Goal: Task Accomplishment & Management: Manage account settings

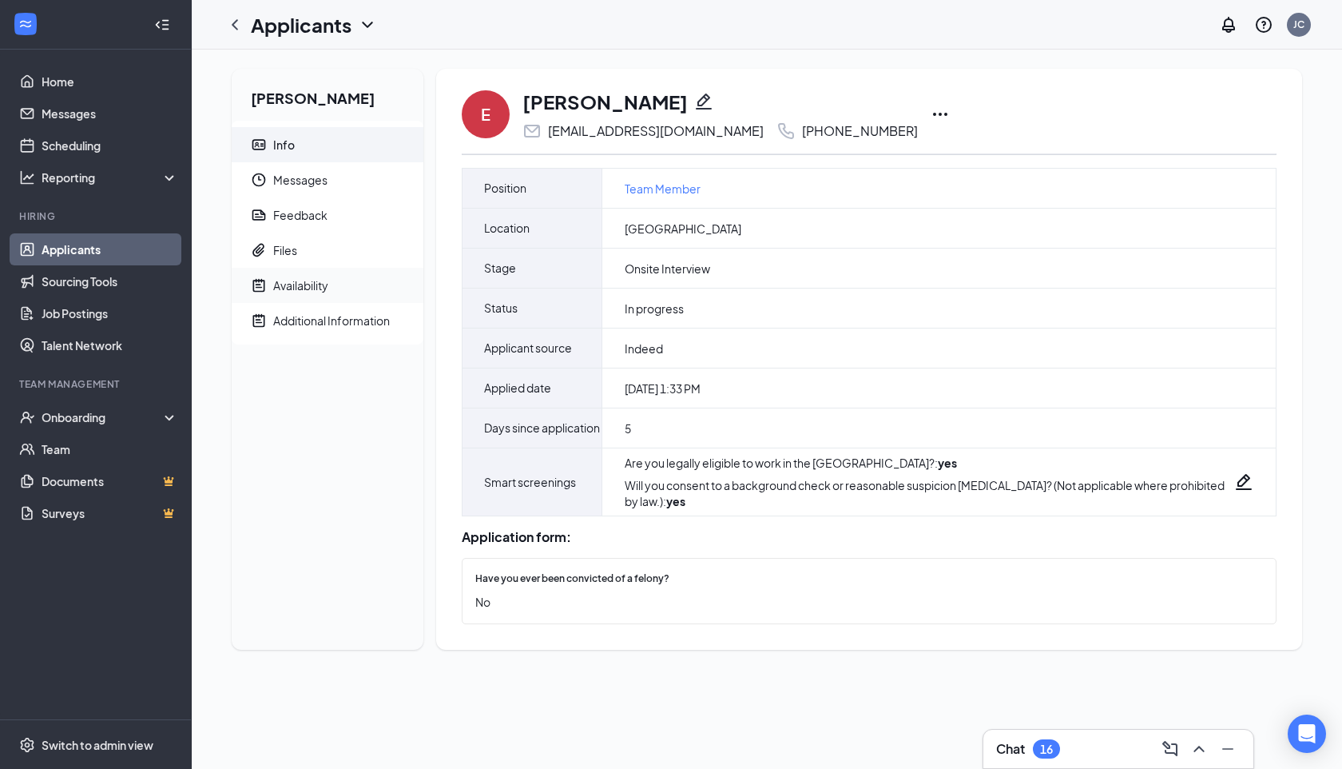
click at [303, 289] on div "Availability" at bounding box center [300, 285] width 55 height 16
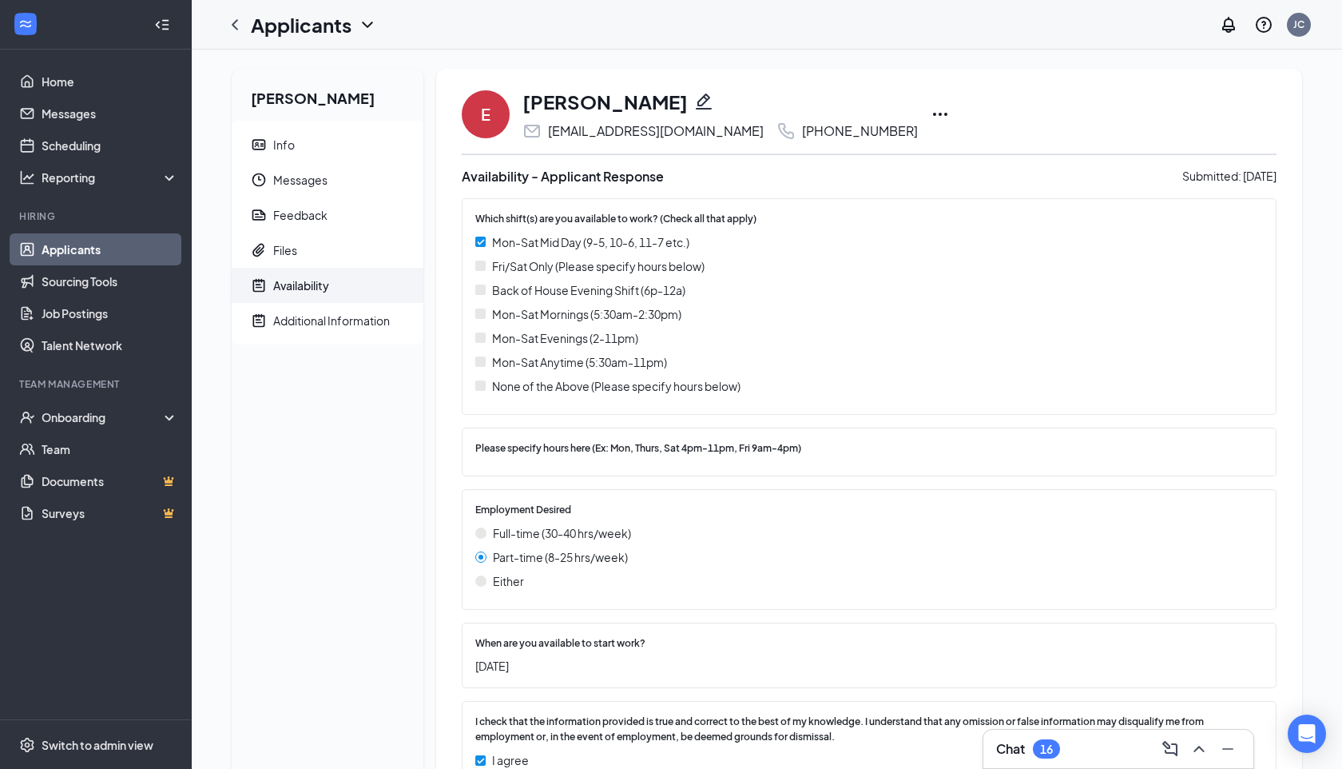
scroll to position [71, 0]
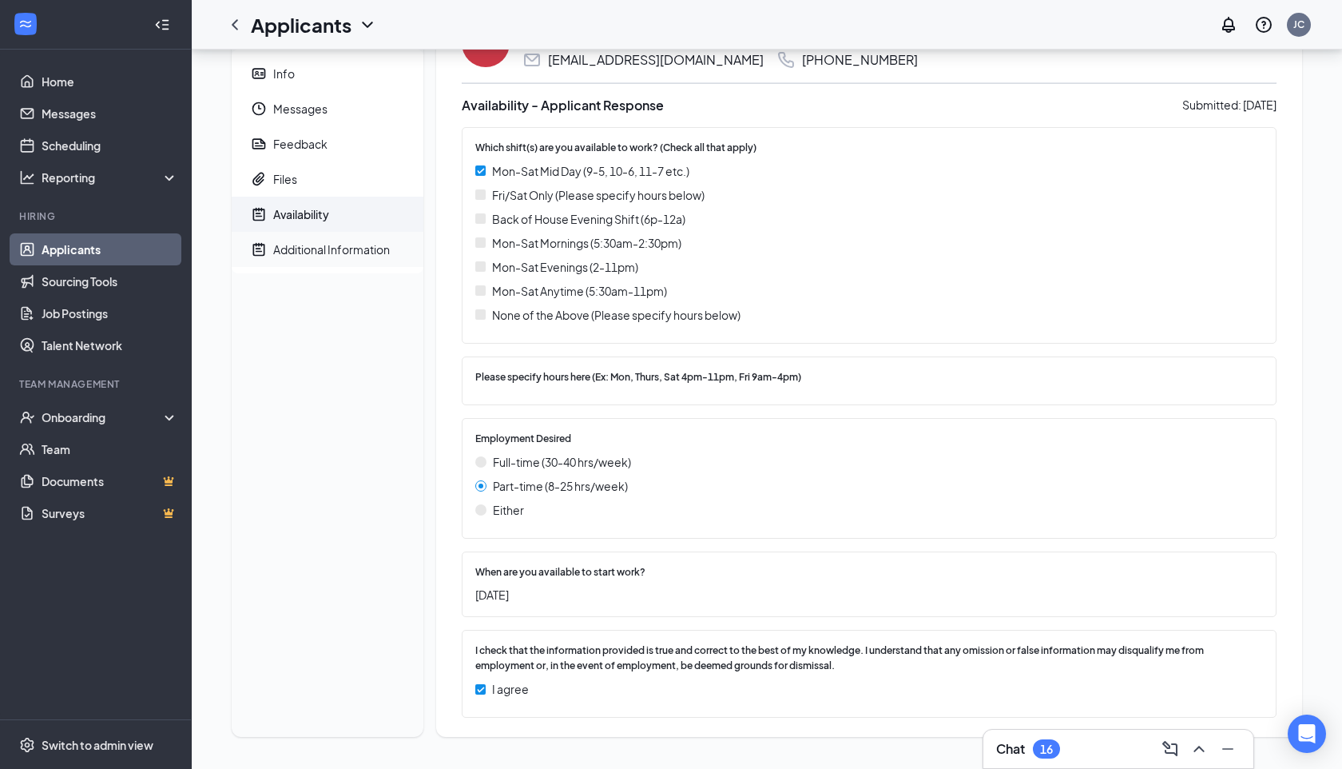
click at [387, 245] on div "Additional Information" at bounding box center [331, 249] width 117 height 16
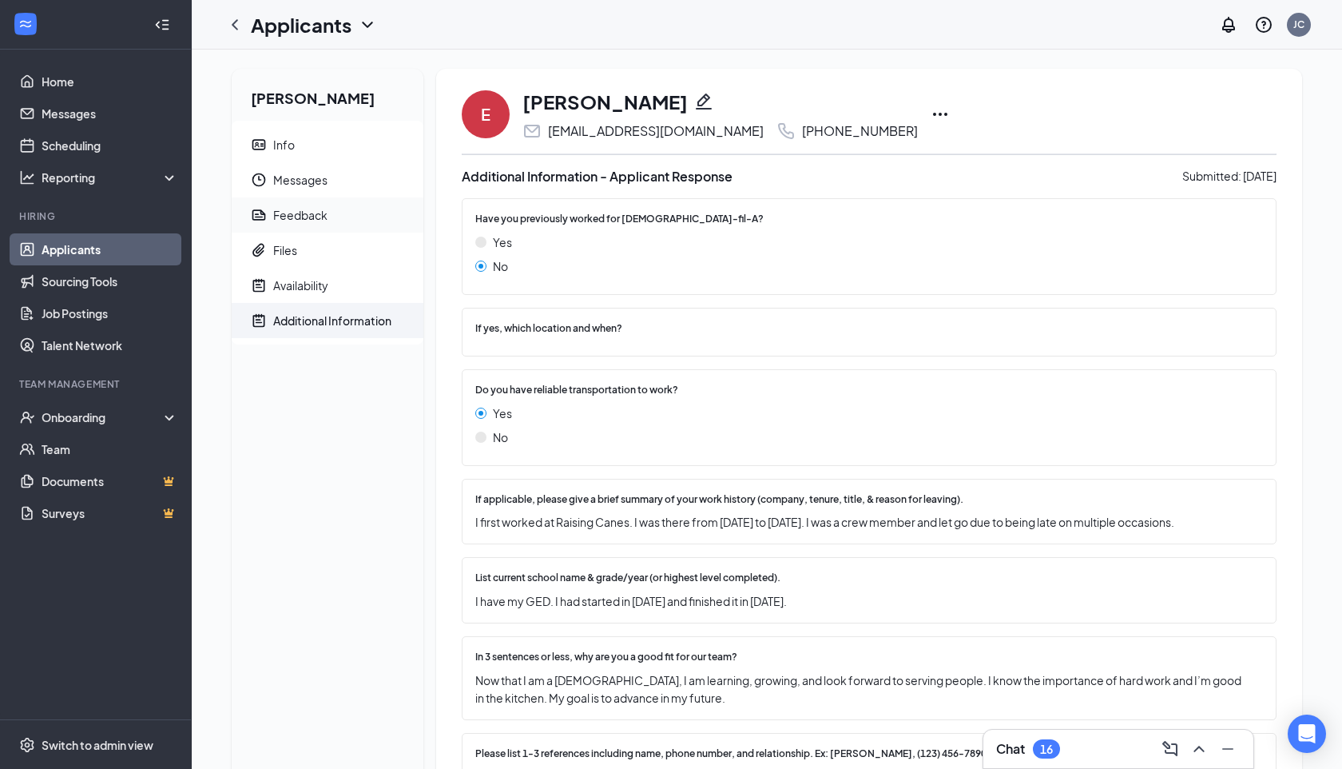
click at [318, 209] on div "Feedback" at bounding box center [300, 215] width 54 height 16
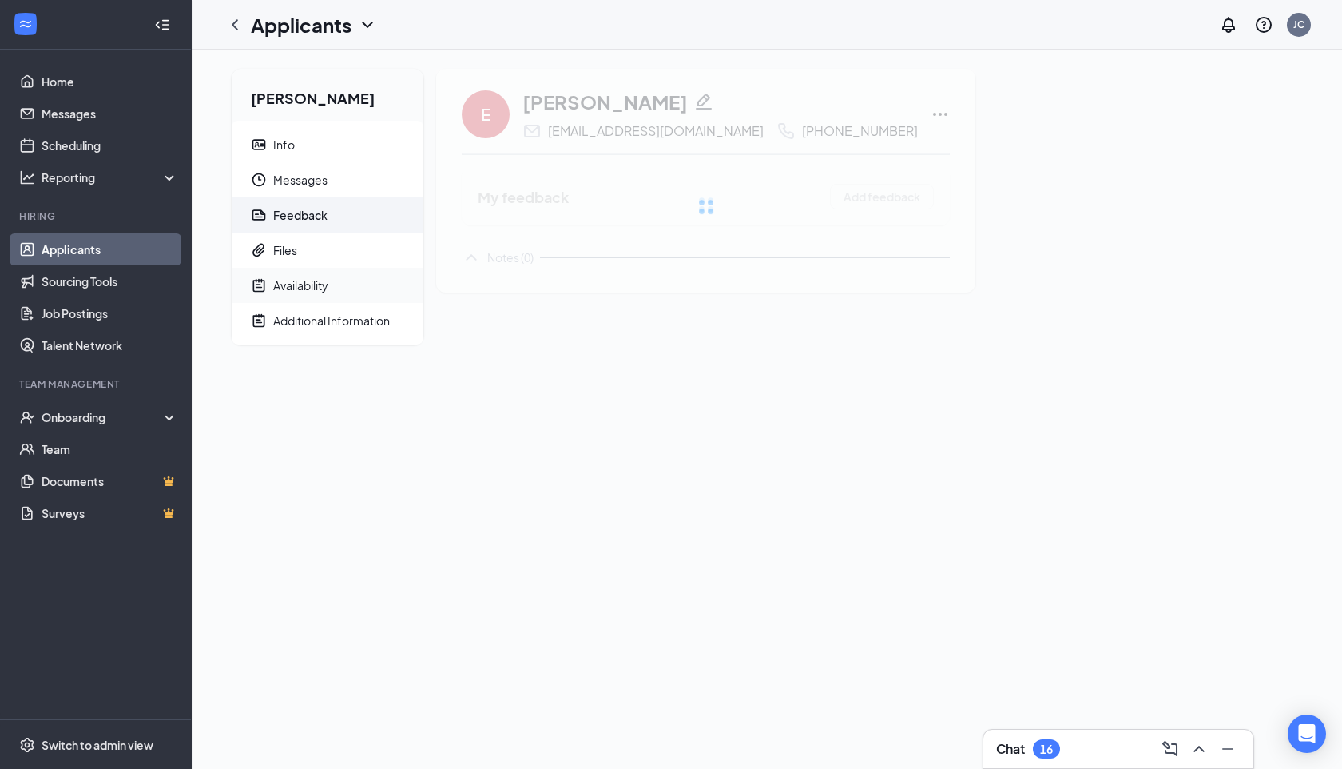
click at [310, 272] on span "Availability" at bounding box center [341, 285] width 137 height 35
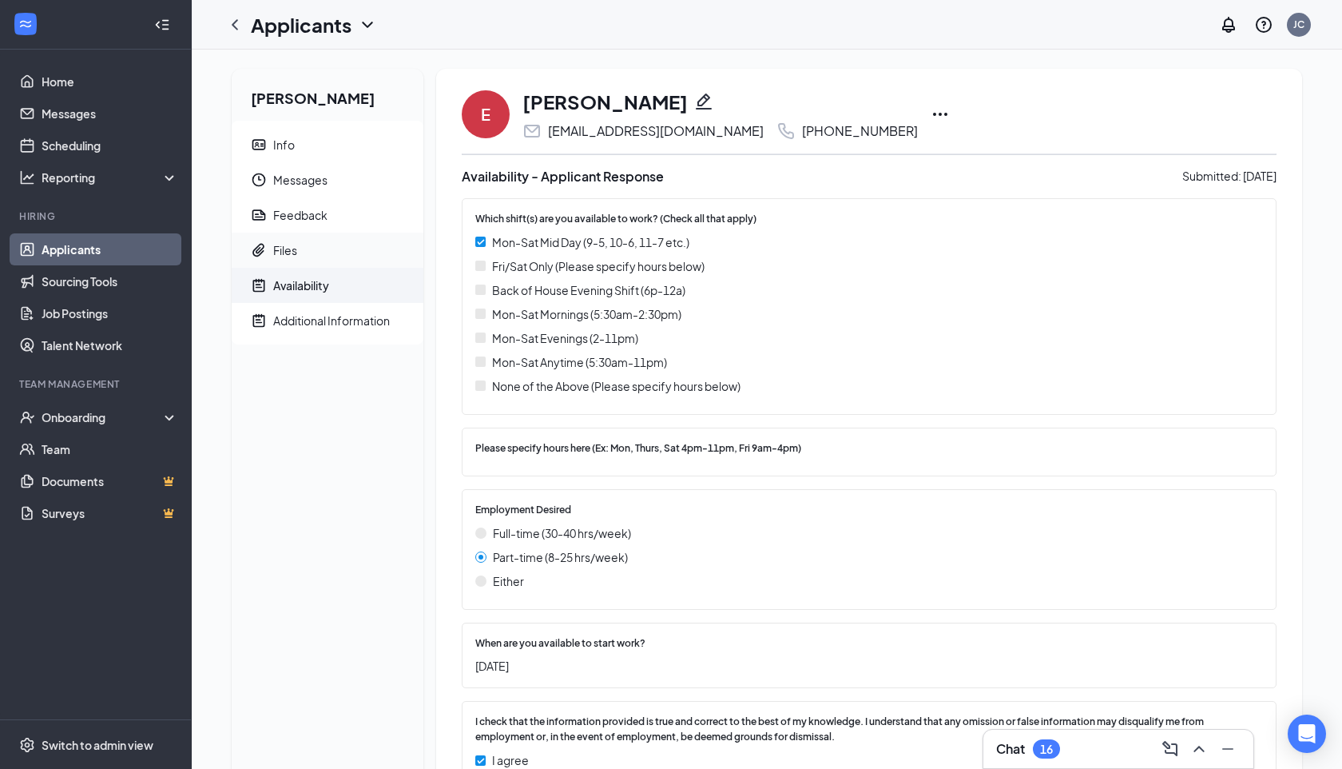
click at [310, 260] on span "Files" at bounding box center [341, 249] width 137 height 35
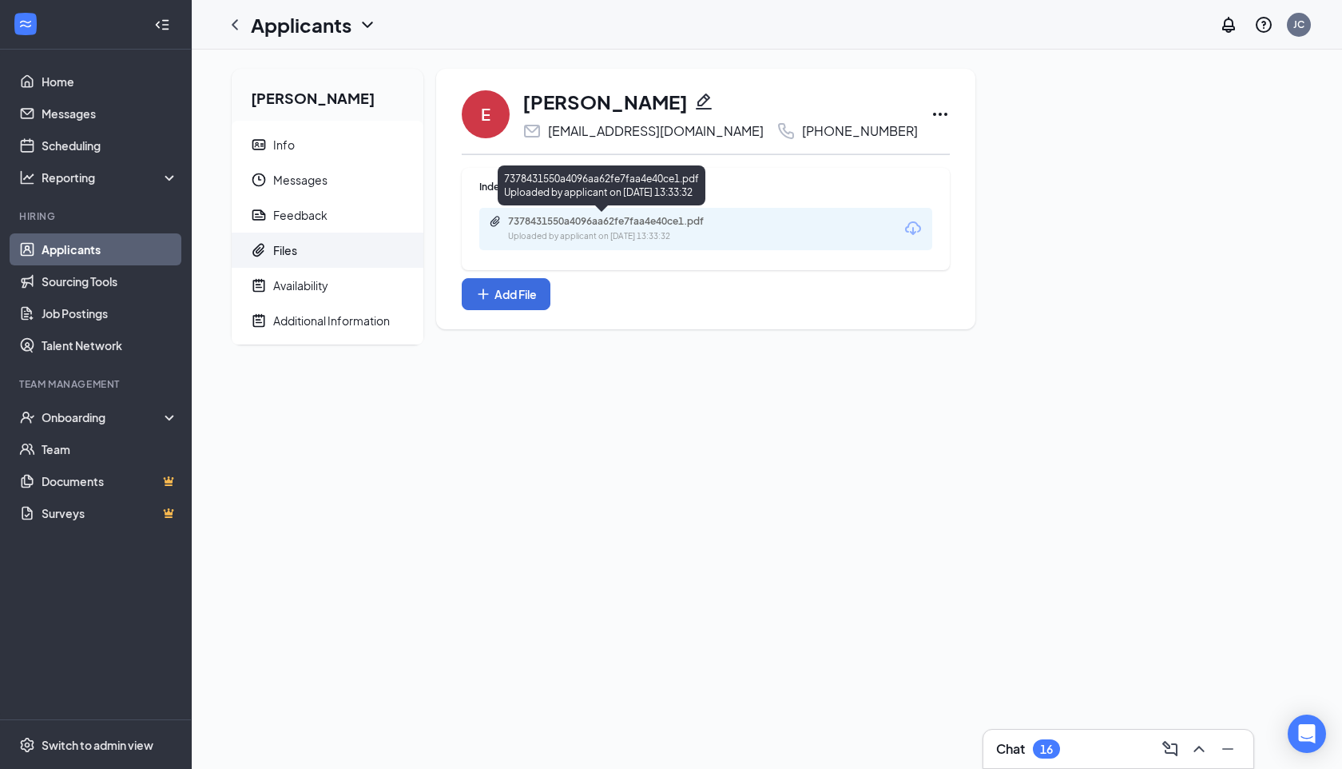
click at [668, 218] on div "7378431550a4096aa62fe7faa4e40ce1.pdf" at bounding box center [620, 221] width 224 height 13
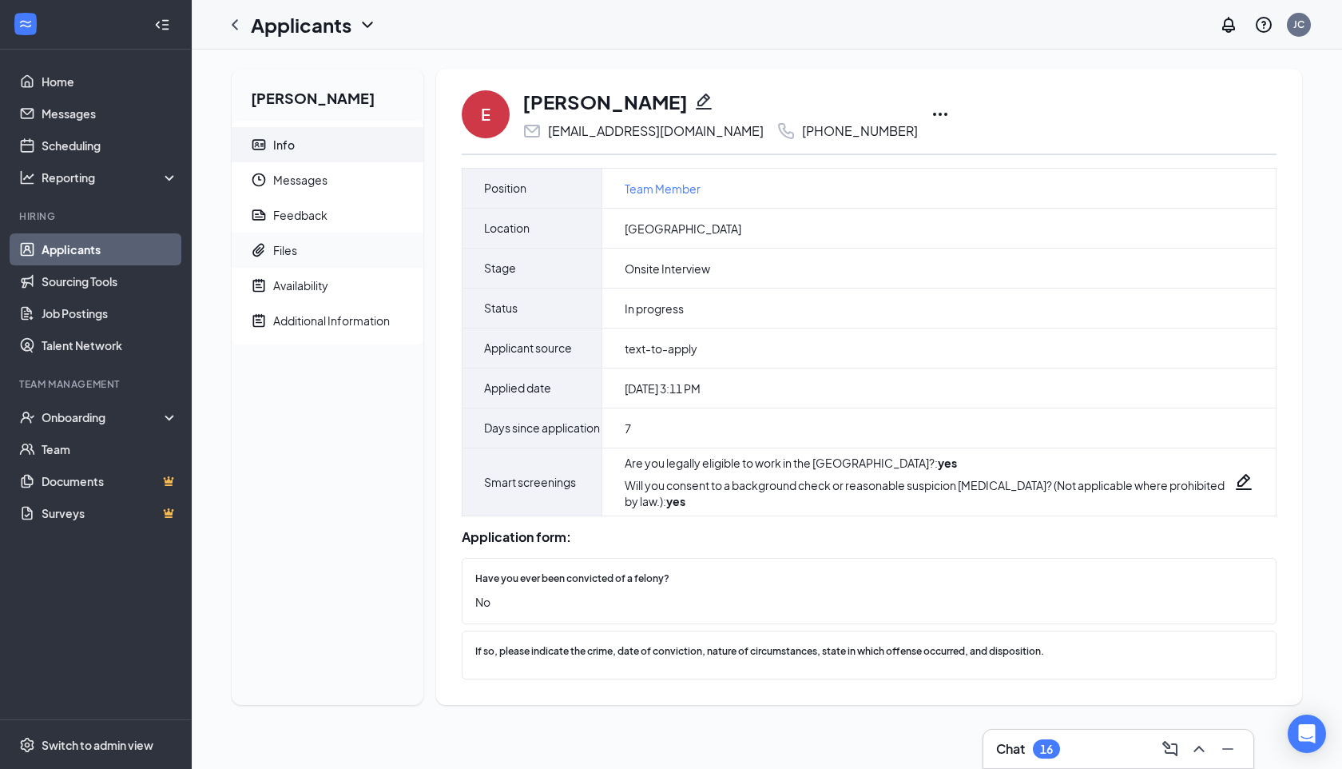
click at [320, 240] on span "Files" at bounding box center [341, 249] width 137 height 35
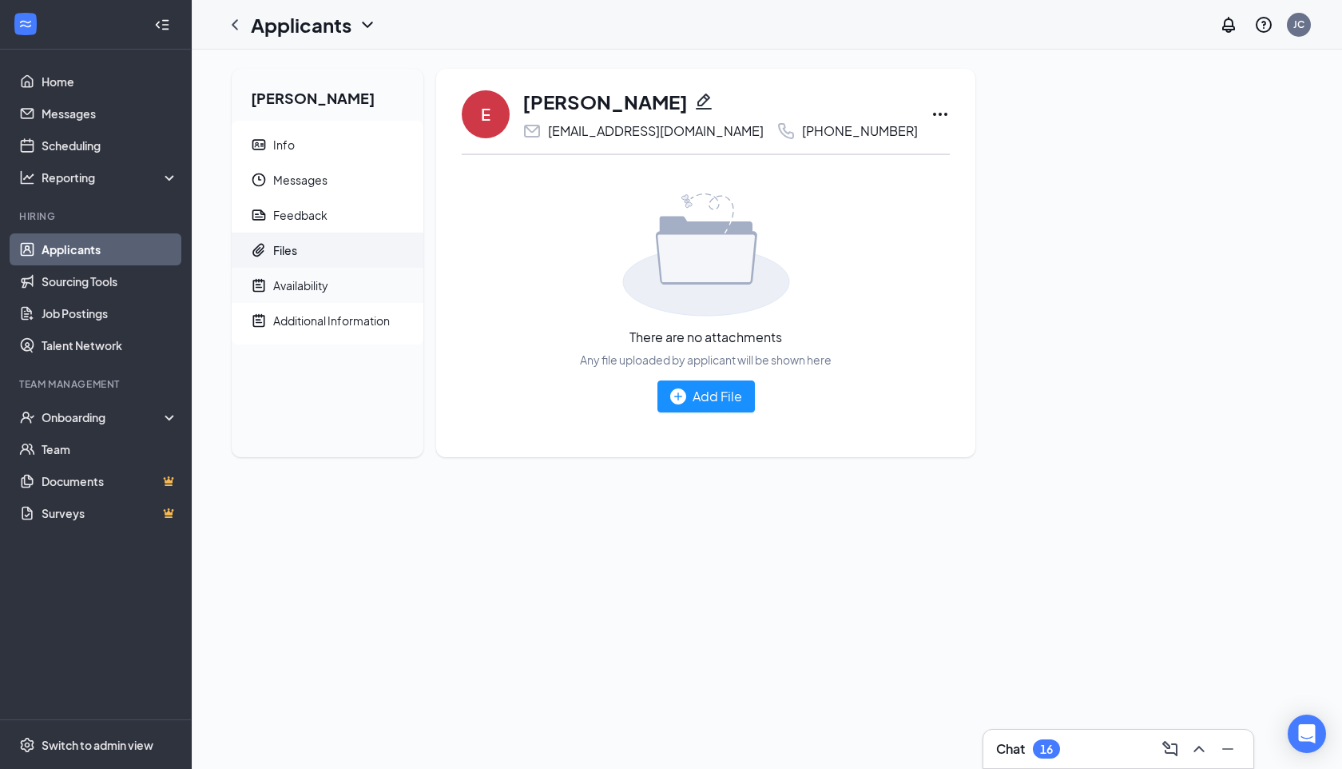
click at [312, 294] on span "Availability" at bounding box center [341, 285] width 137 height 35
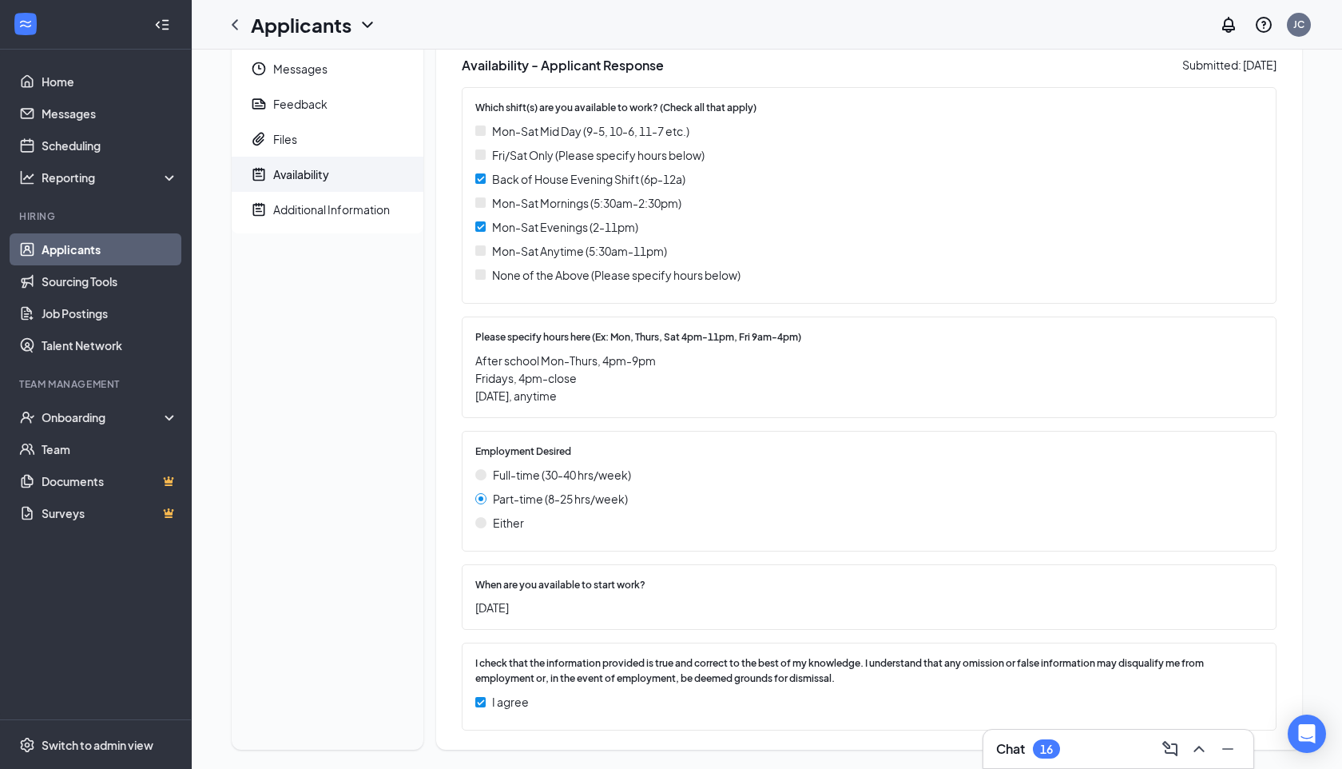
scroll to position [116, 0]
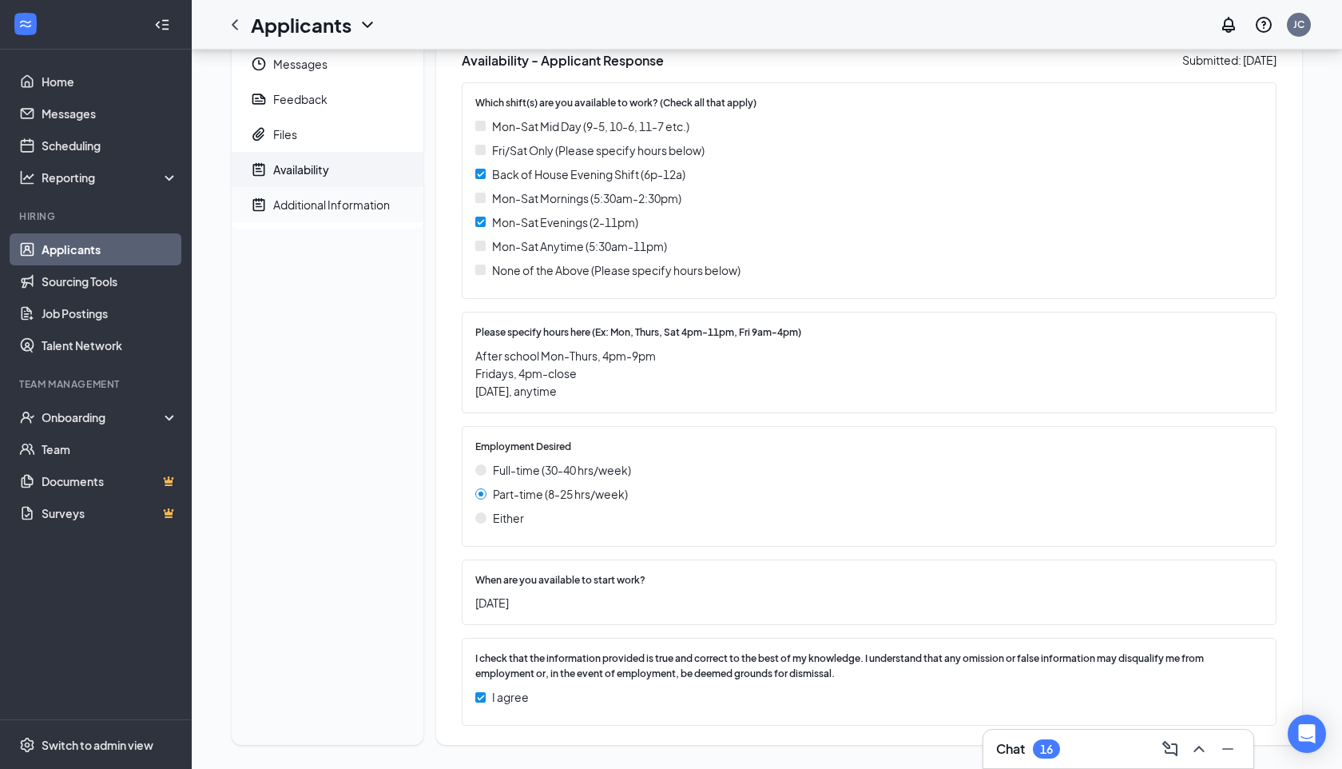
click at [312, 203] on div "Additional Information" at bounding box center [331, 205] width 117 height 16
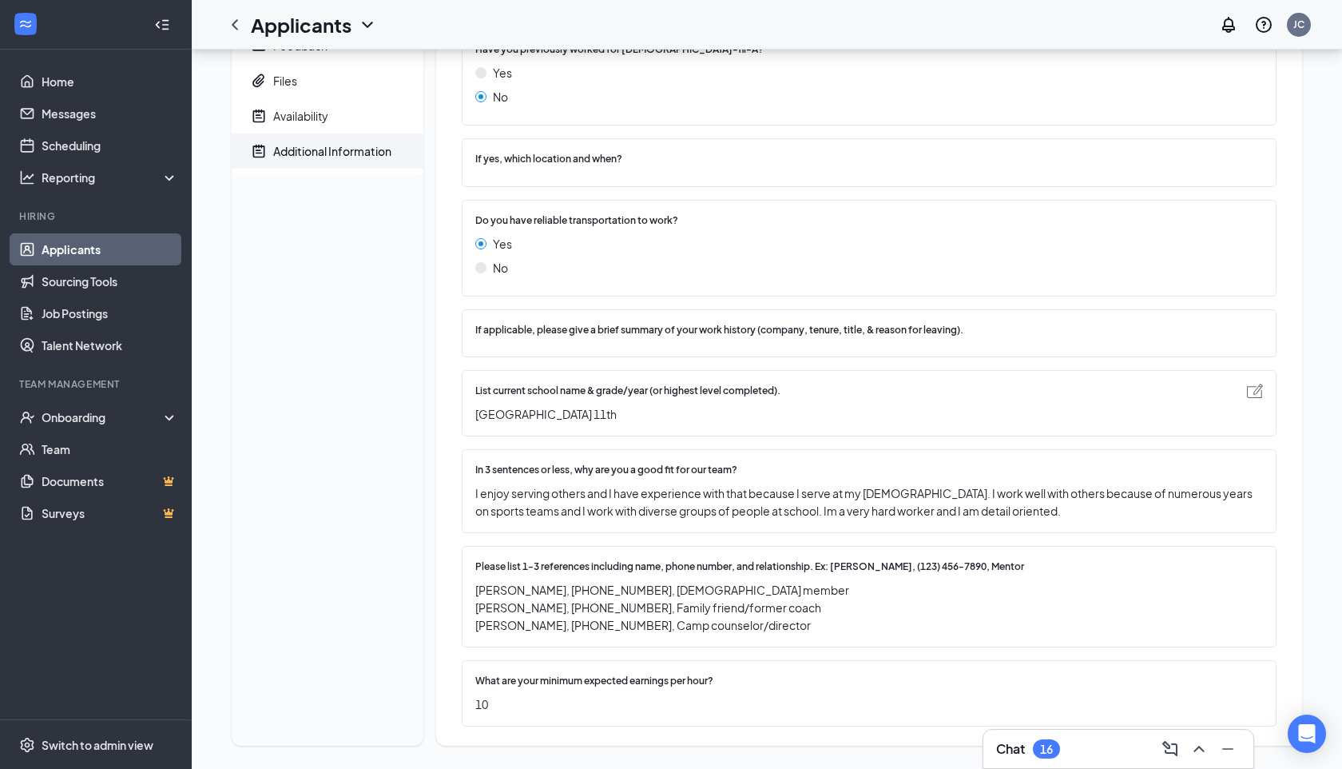
scroll to position [173, 0]
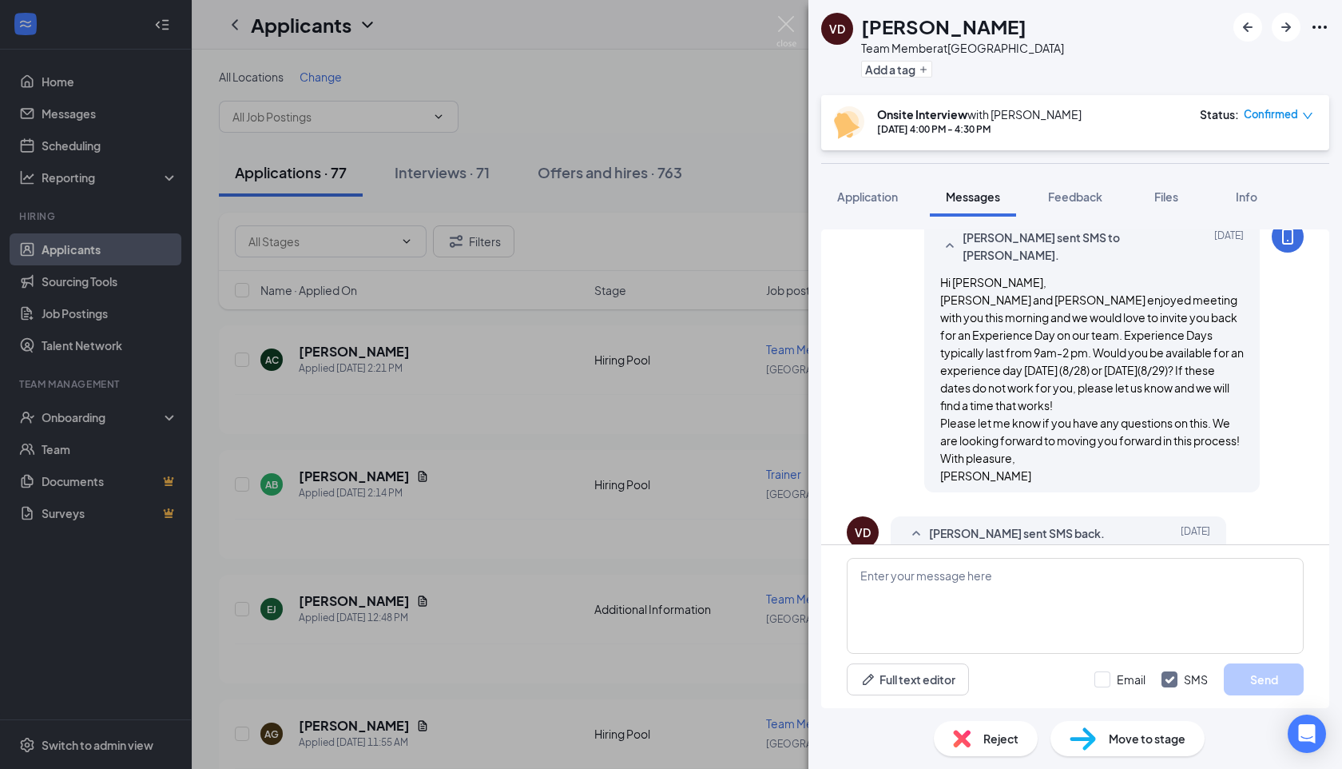
scroll to position [1521, 0]
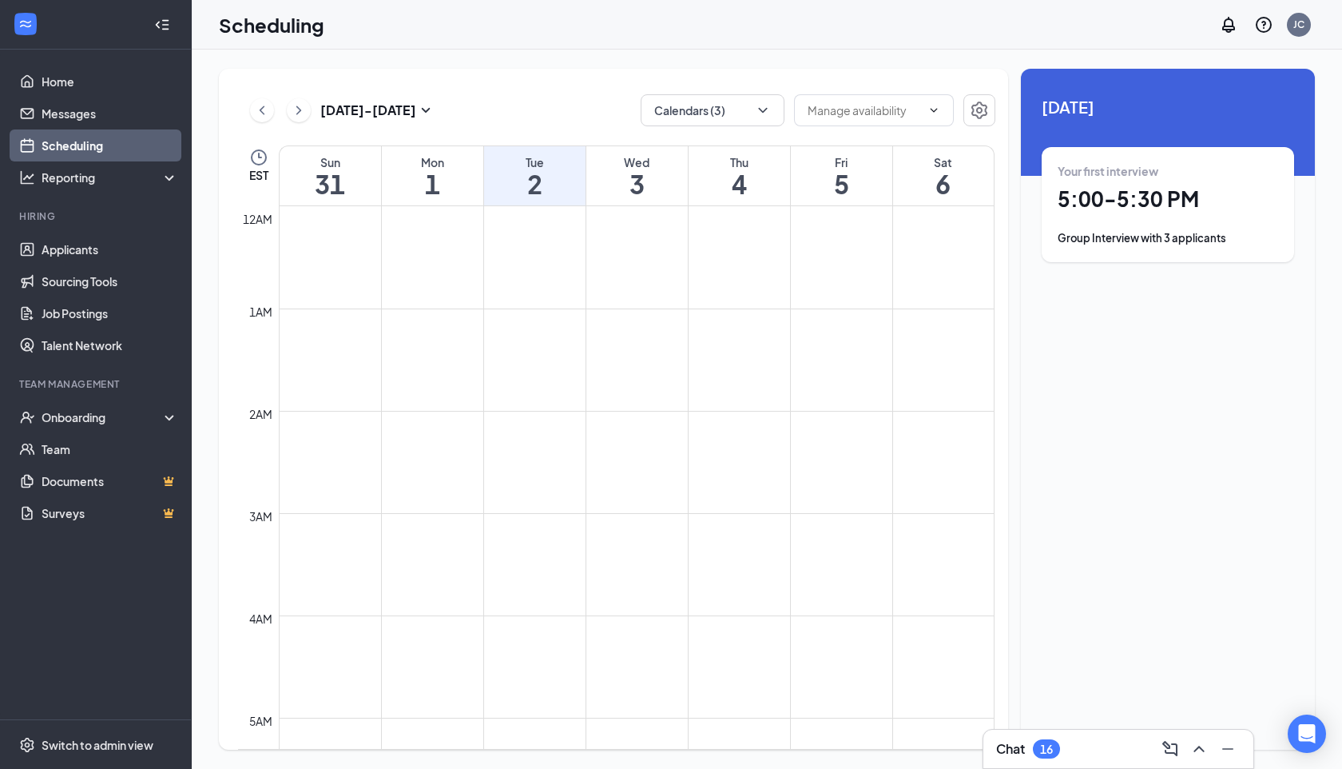
scroll to position [1345, 0]
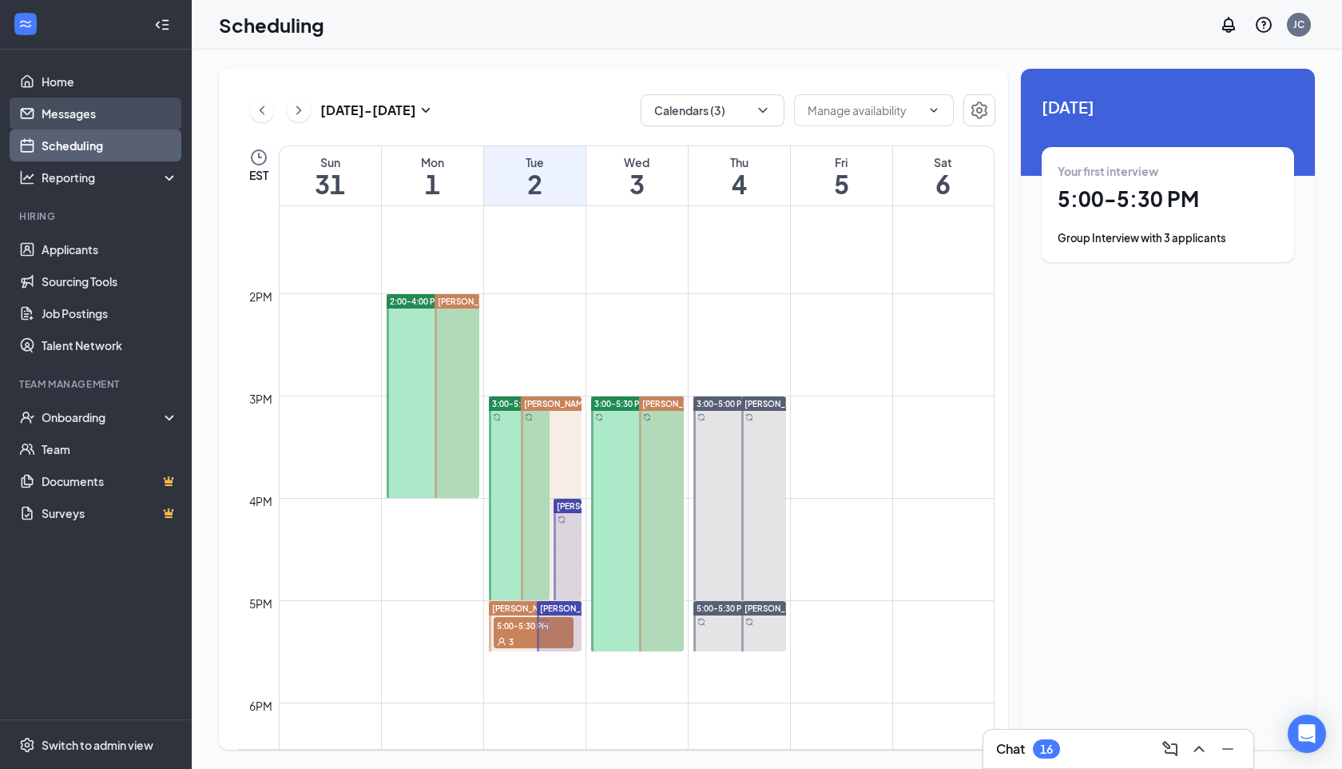
click at [91, 114] on link "Messages" at bounding box center [110, 113] width 137 height 32
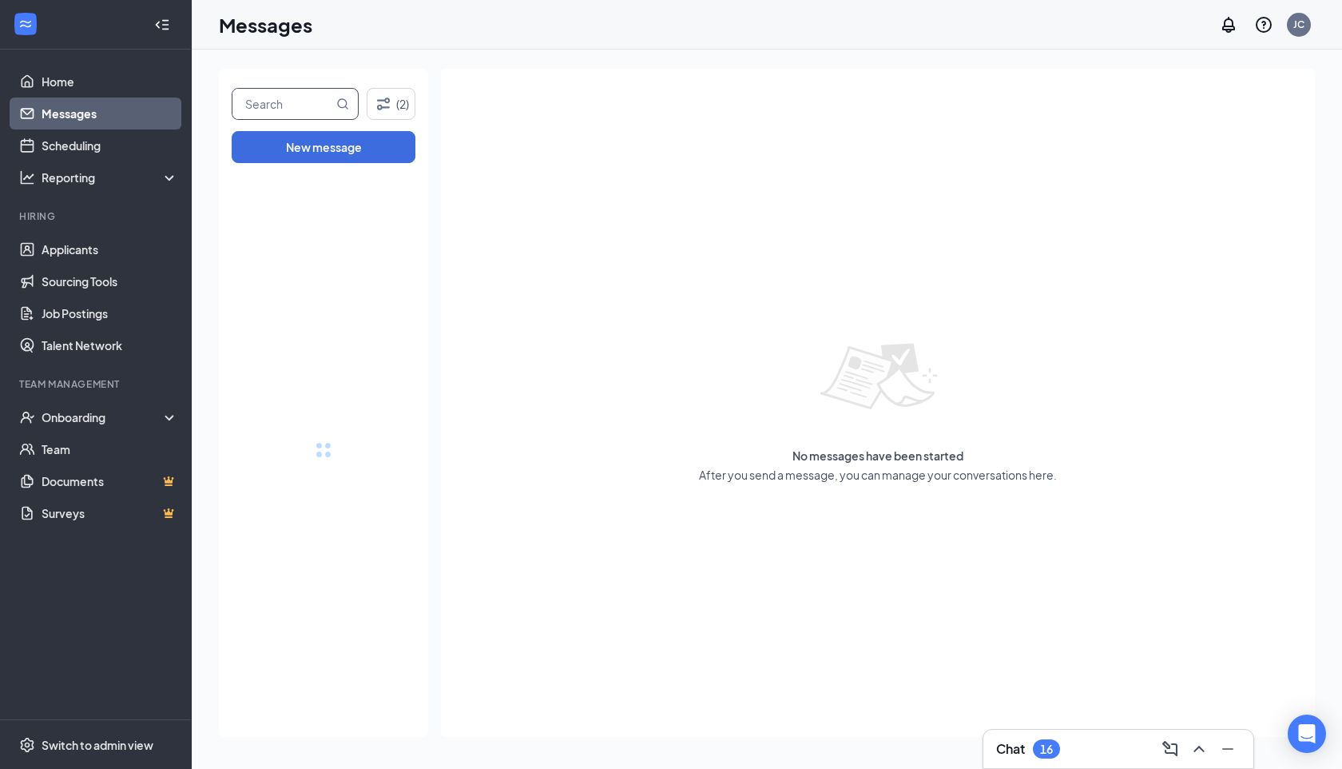
click at [292, 102] on input "text" at bounding box center [282, 104] width 101 height 30
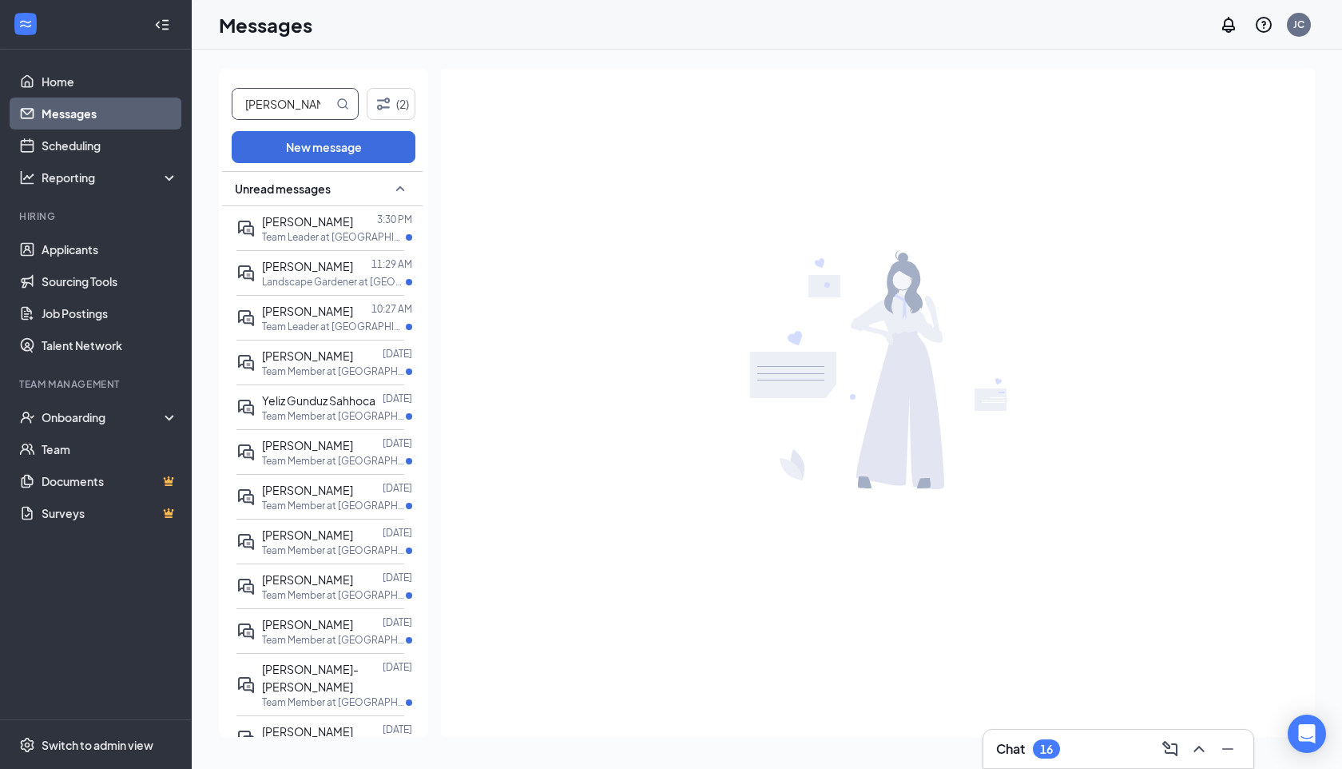
type input "chad crosby"
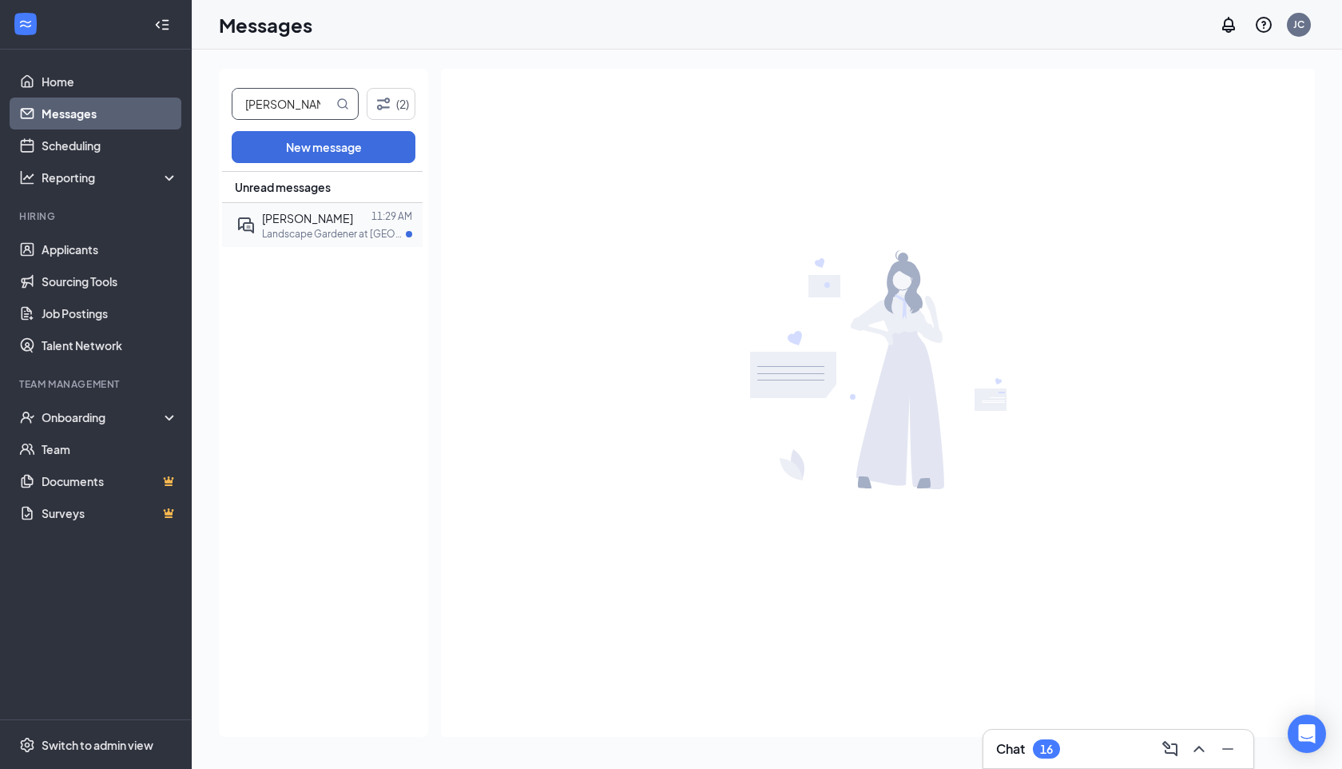
click at [326, 238] on p "Landscape Gardener at Summerville" at bounding box center [334, 234] width 144 height 14
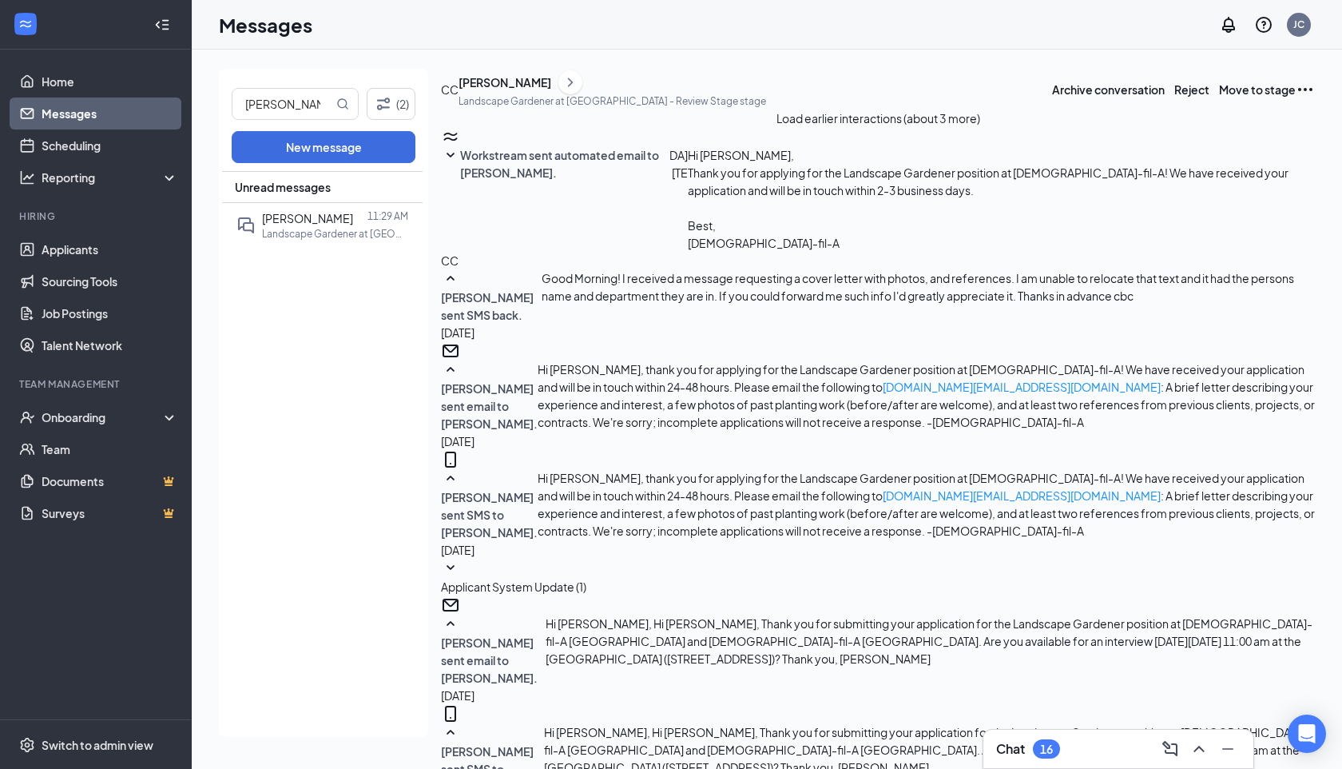
scroll to position [873, 0]
click at [578, 92] on icon "ChevronRight" at bounding box center [570, 82] width 16 height 19
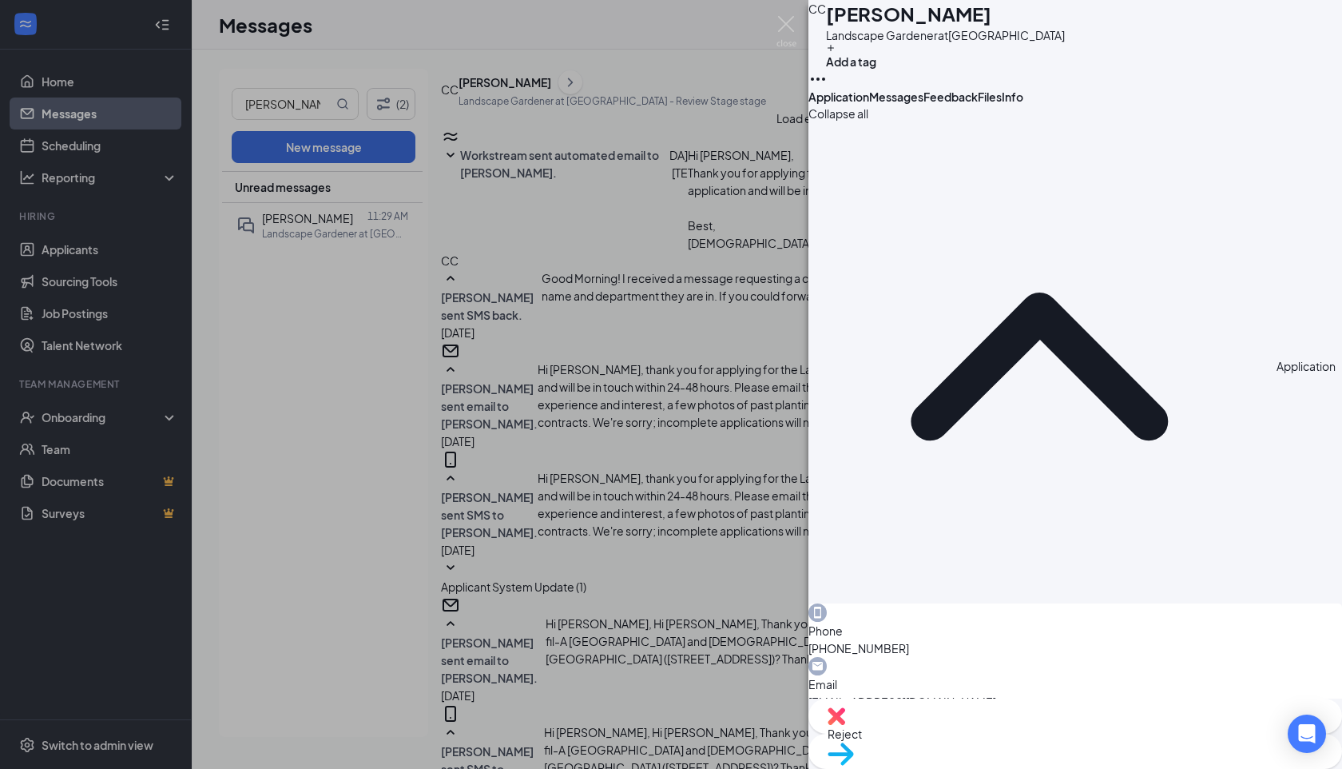
drag, startPoint x: 961, startPoint y: 264, endPoint x: 884, endPoint y: 268, distance: 77.6
click at [884, 603] on div "Phone +1 (843) 670-2959" at bounding box center [1076, 630] width 534 height 54
copy span "(843) 670-2959"
click at [492, 391] on div "CC Chad Crosby Landscape Gardener at Summerville Add a tag Application Messages…" at bounding box center [671, 384] width 1342 height 769
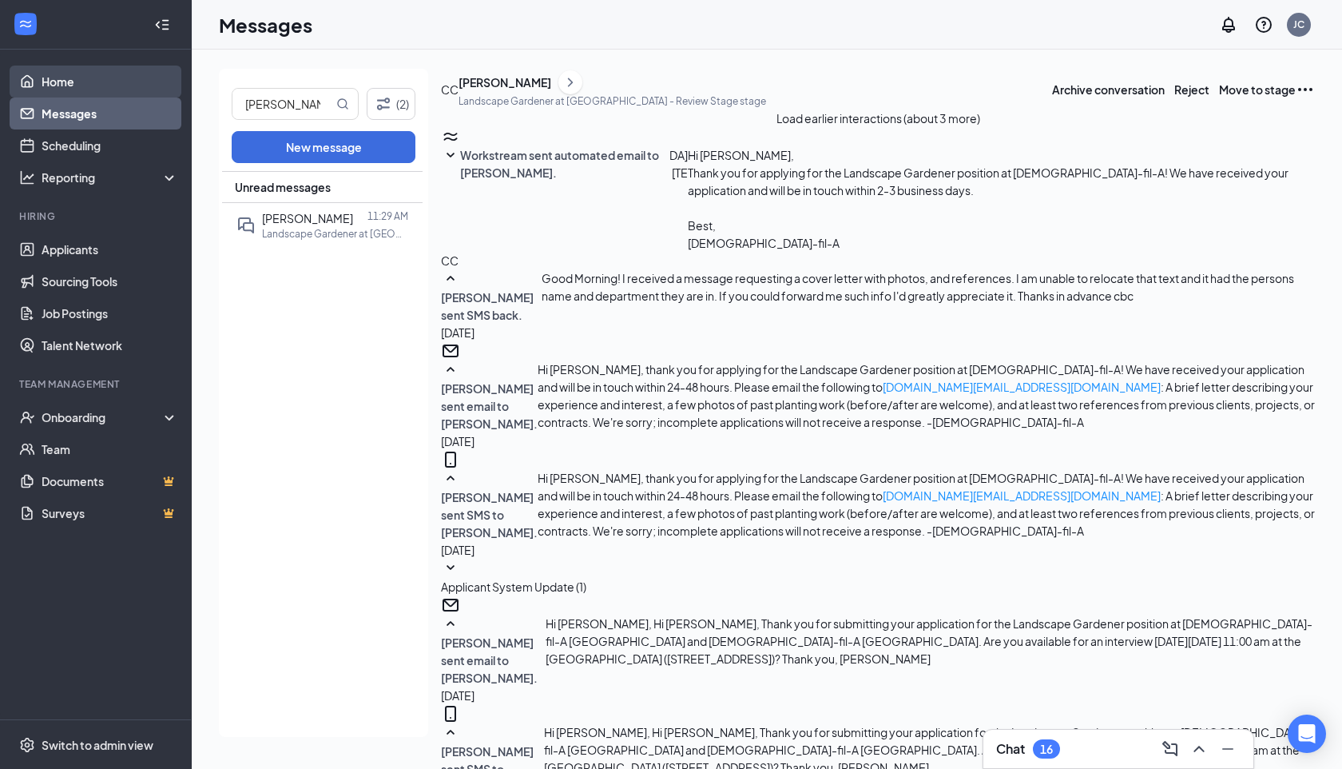
click at [98, 83] on link "Home" at bounding box center [110, 82] width 137 height 32
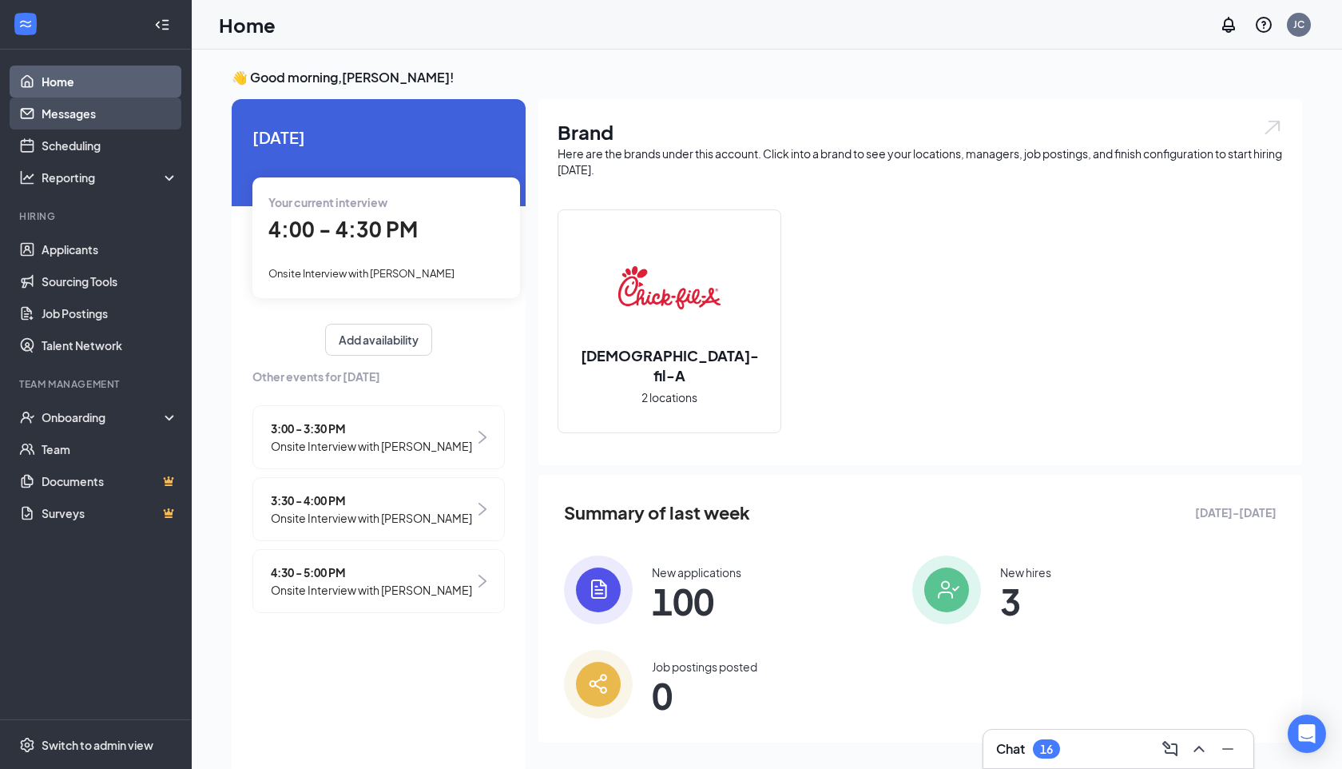
click at [114, 112] on link "Messages" at bounding box center [110, 113] width 137 height 32
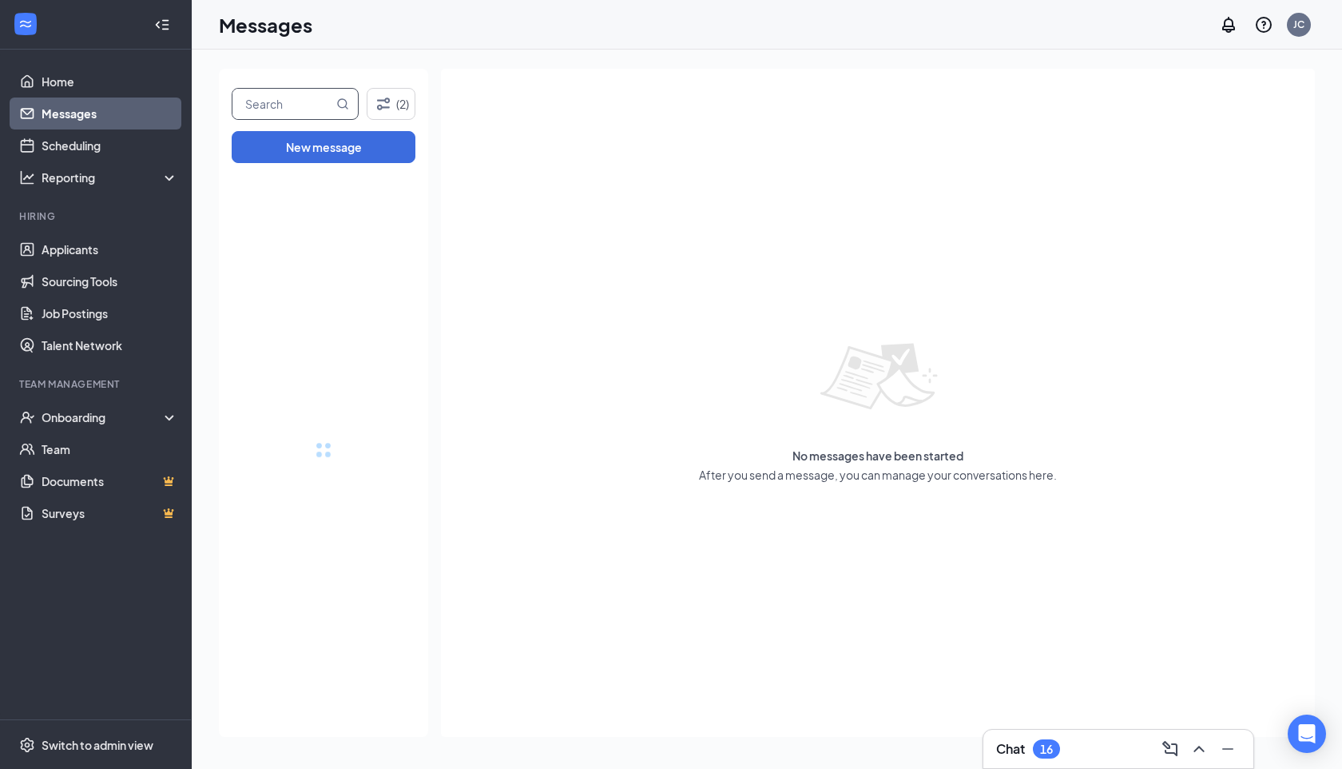
click at [254, 103] on input "text" at bounding box center [282, 104] width 101 height 30
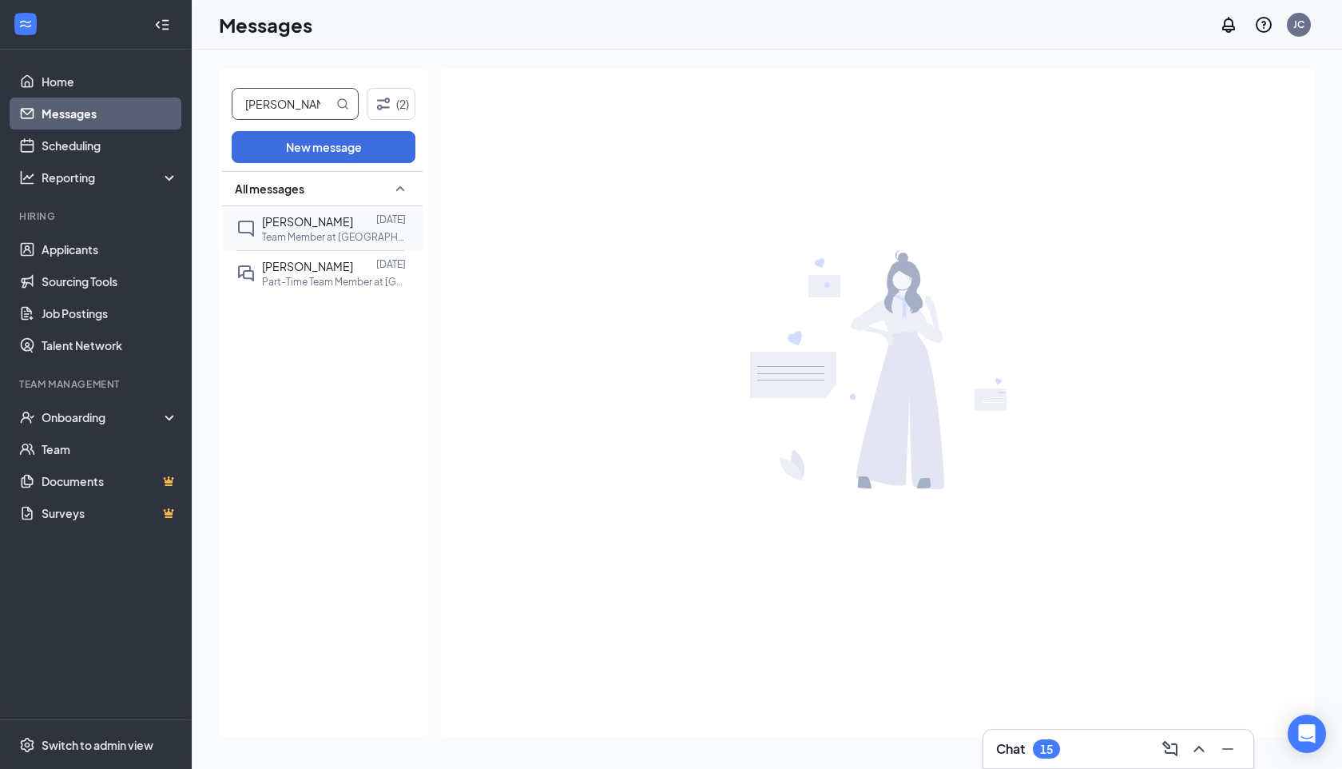
click at [304, 210] on div "Kylie Plunkett Aug 25 Team Member at Summerville" at bounding box center [320, 228] width 168 height 44
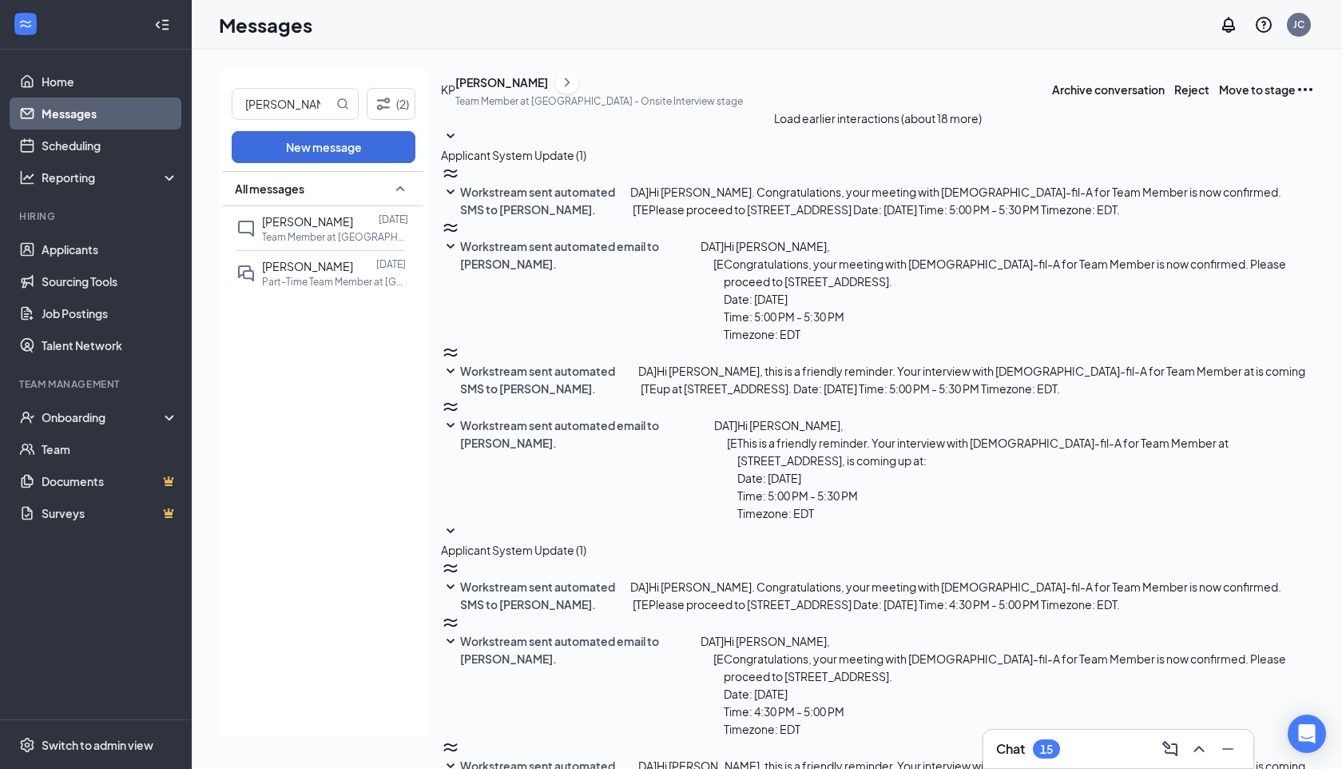
scroll to position [186, 0]
click at [575, 92] on icon "ChevronRight" at bounding box center [567, 82] width 16 height 19
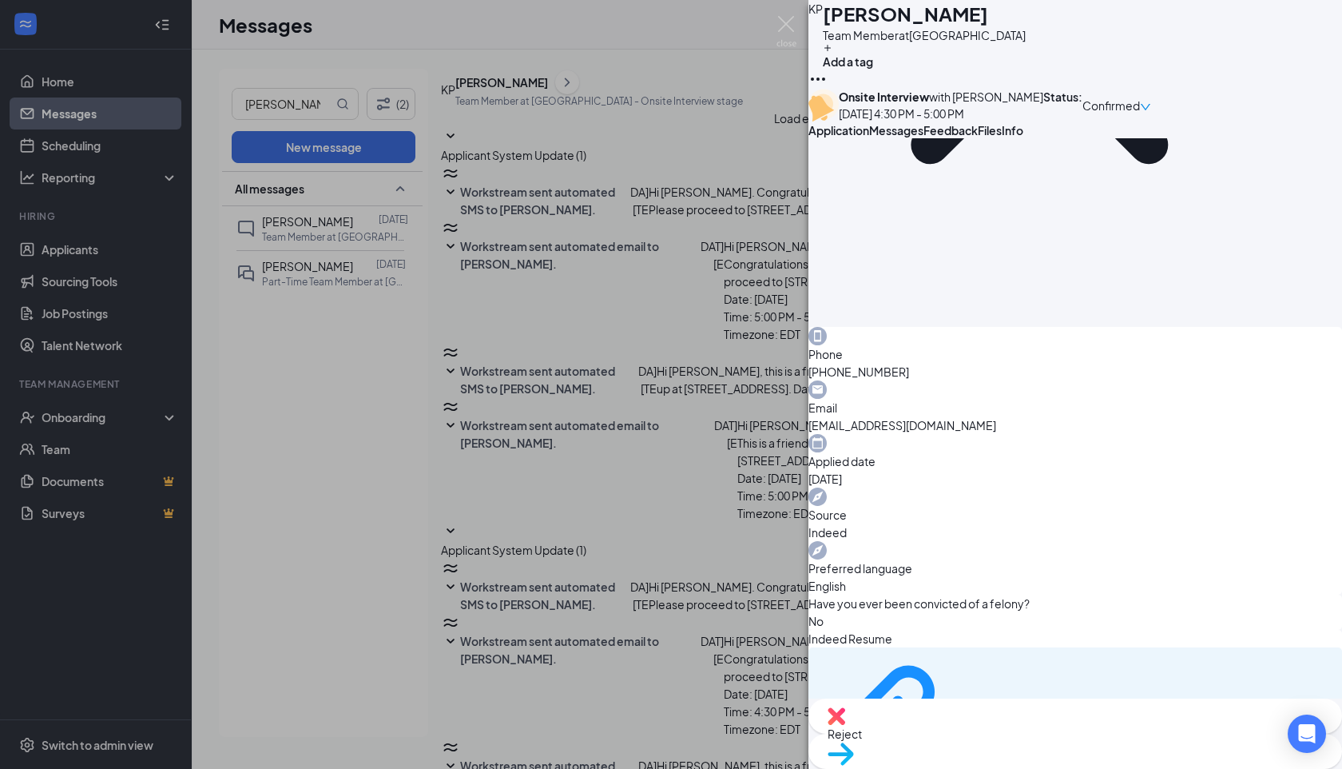
scroll to position [868, 0]
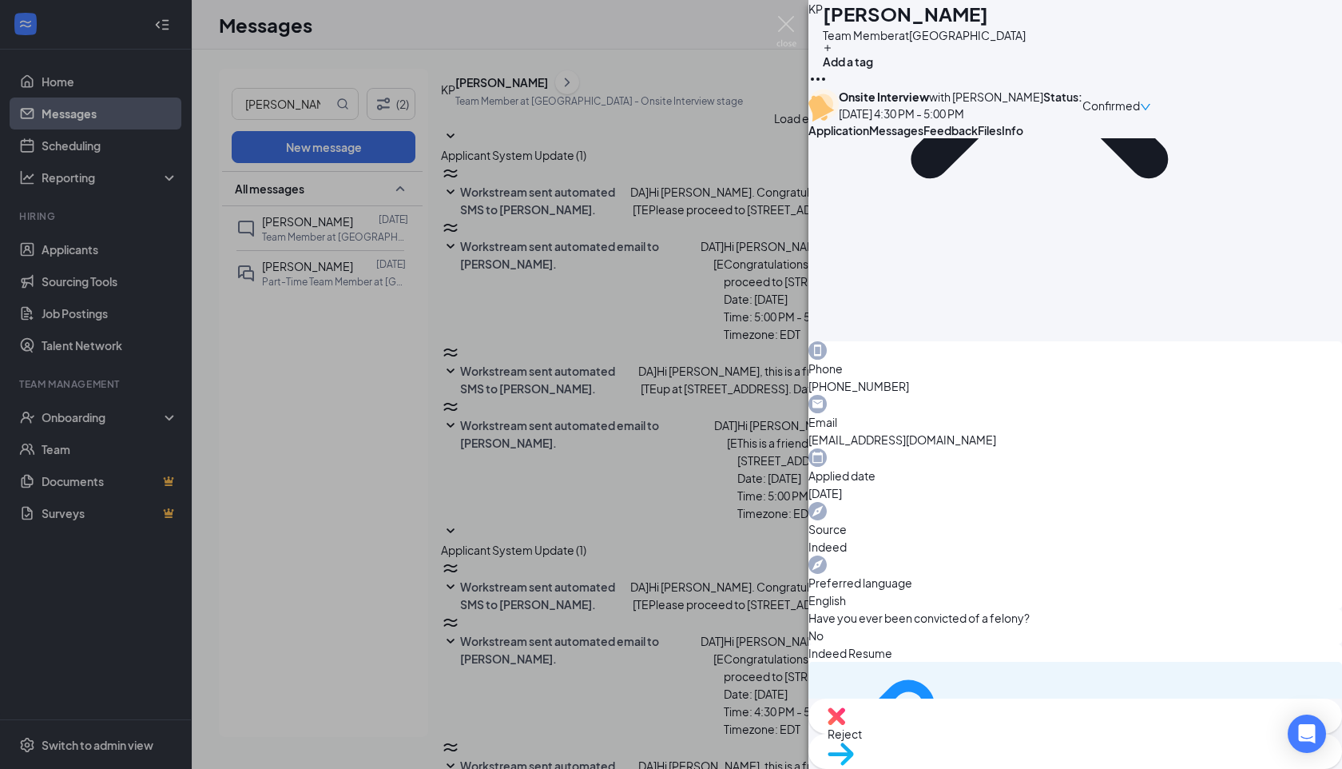
click at [214, 84] on div "KP Kylie Plunkett Team Member at Summerville Add a tag Onsite Interview with Je…" at bounding box center [671, 384] width 1342 height 769
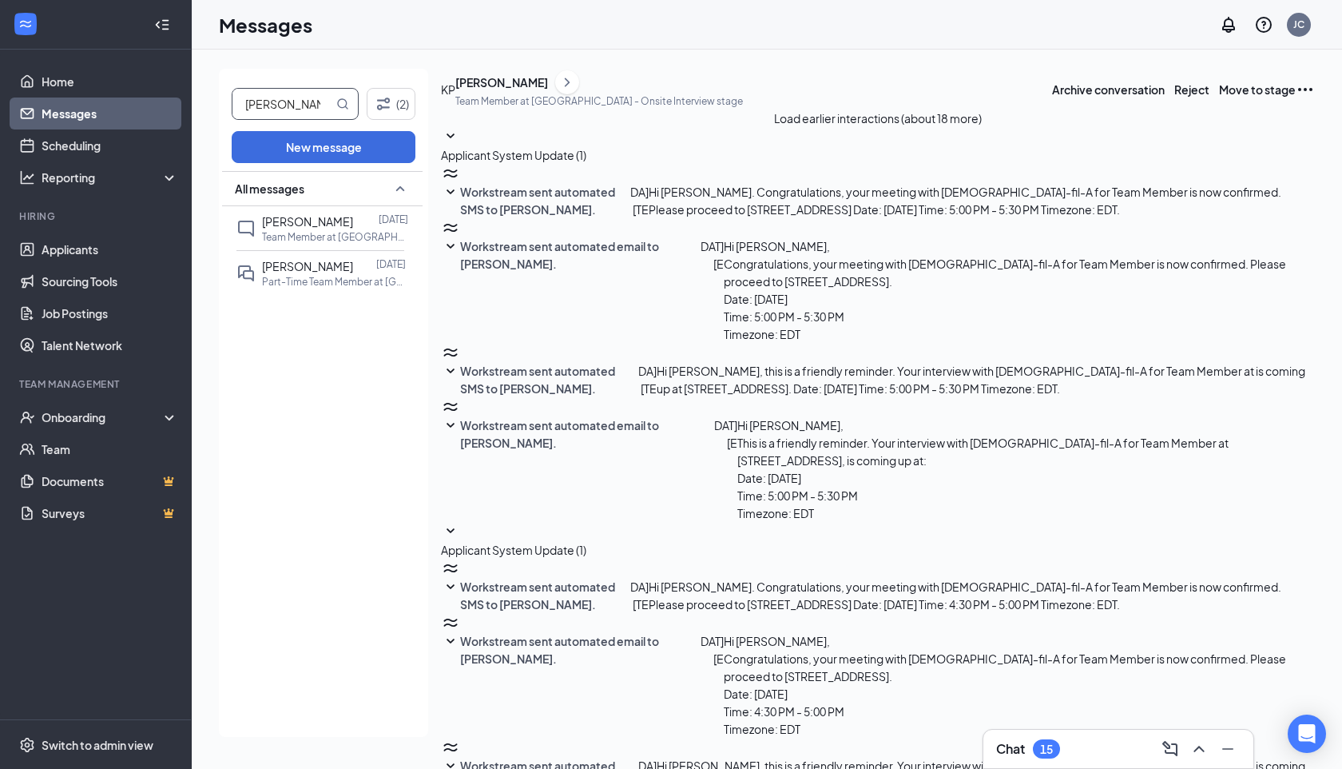
click at [266, 105] on input "kylie" at bounding box center [282, 104] width 101 height 30
type input "ethan"
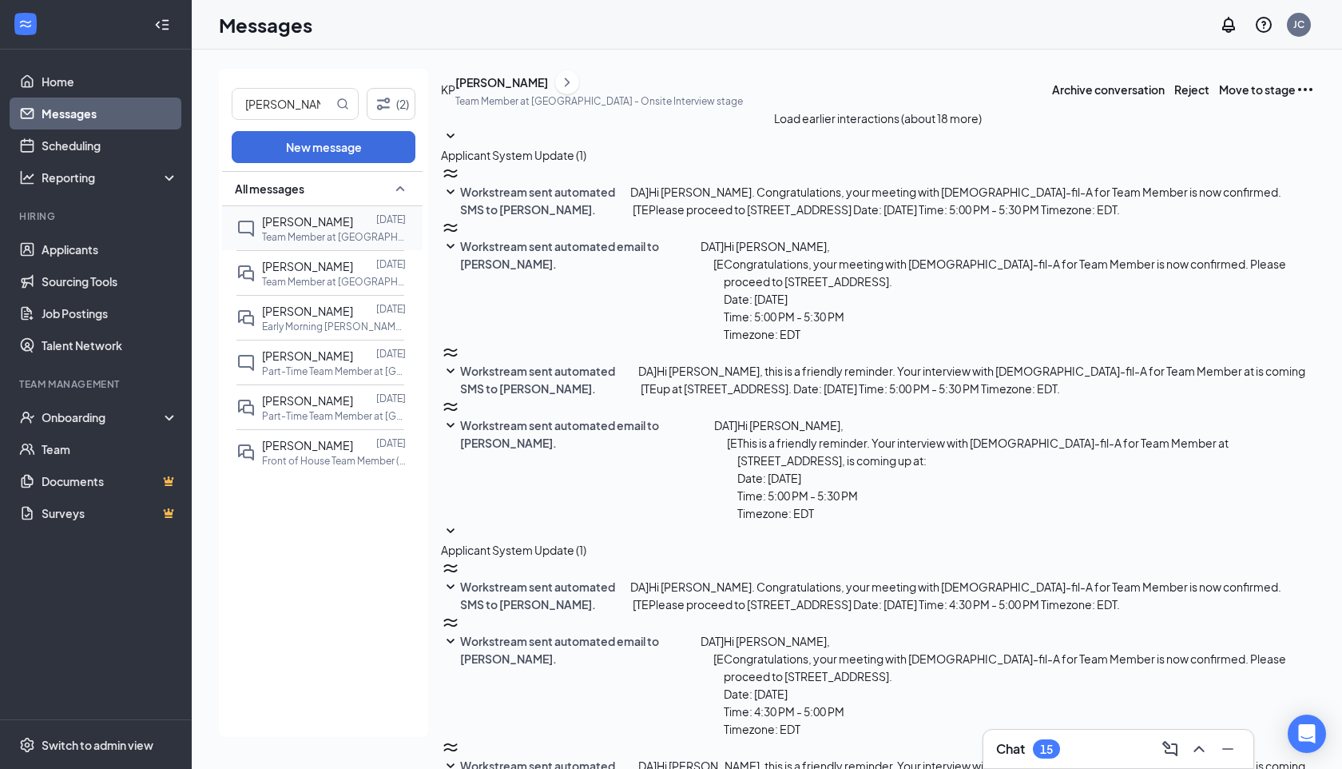
click at [328, 222] on span "Ethan Bourhill" at bounding box center [307, 221] width 91 height 14
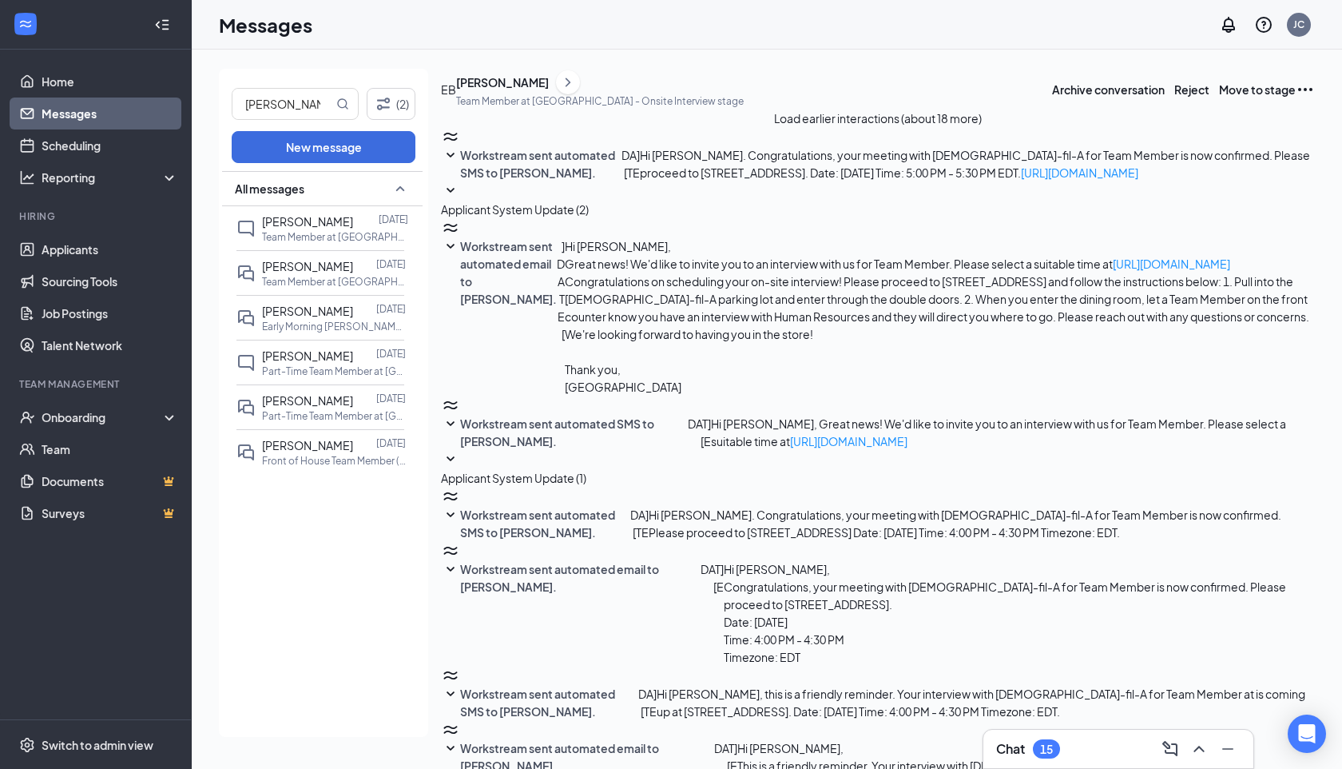
scroll to position [127, 0]
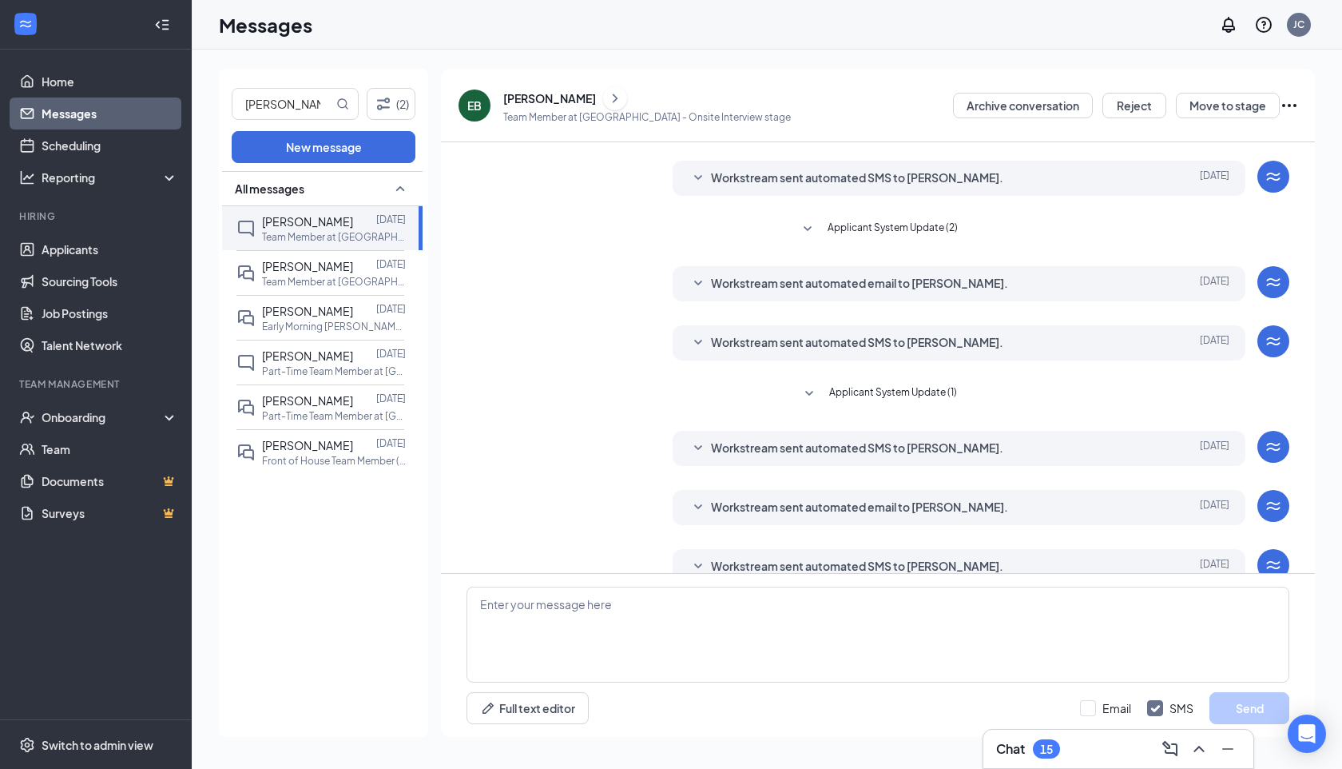
scroll to position [127, 0]
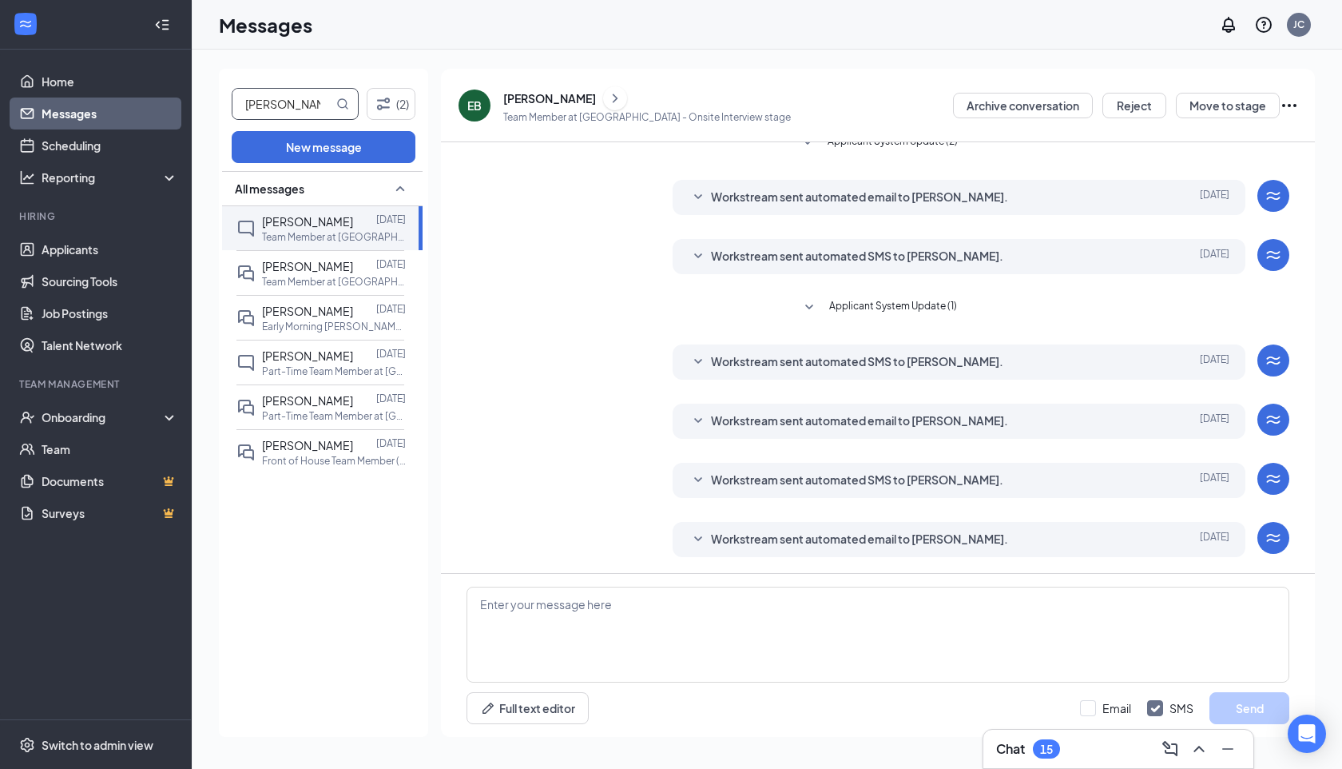
click at [289, 109] on input "ethan" at bounding box center [282, 104] width 101 height 30
type input "victoria"
click at [315, 230] on p "Team Member at Summerville" at bounding box center [334, 237] width 144 height 14
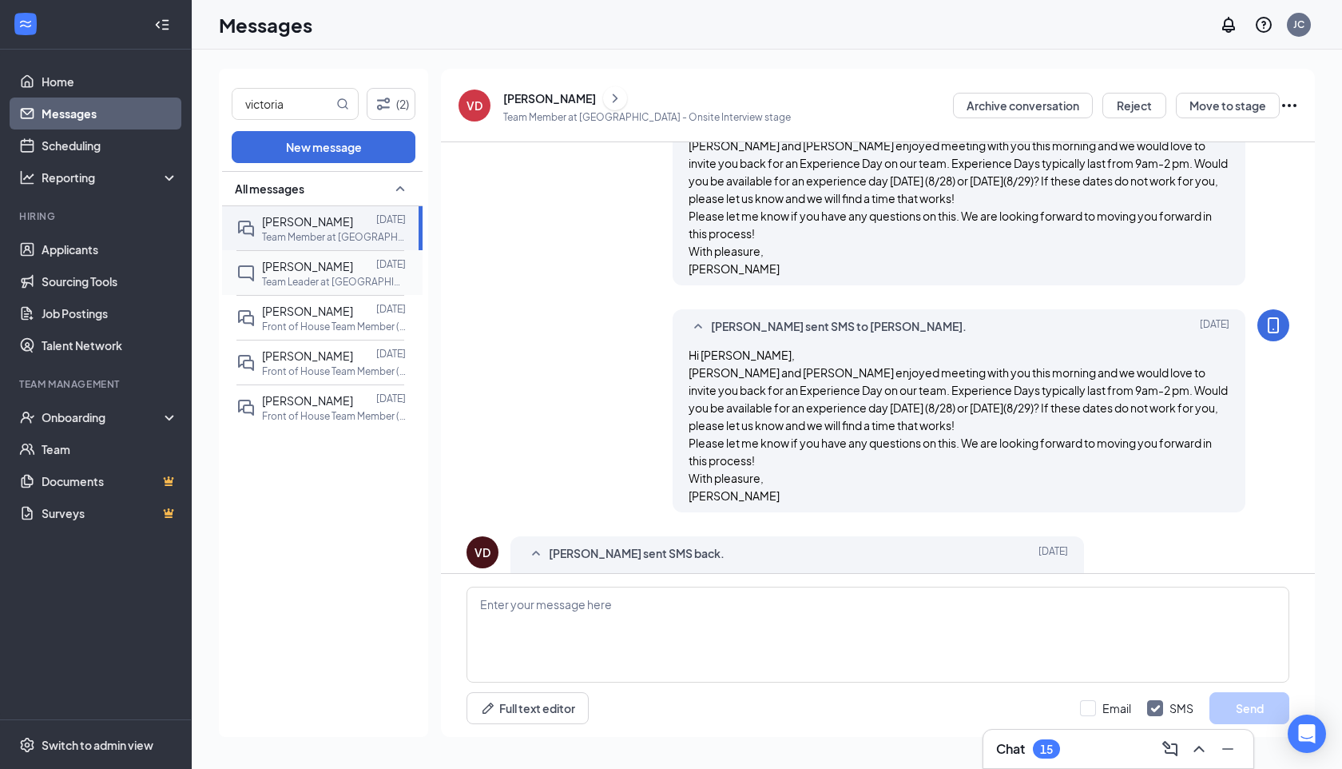
scroll to position [1028, 0]
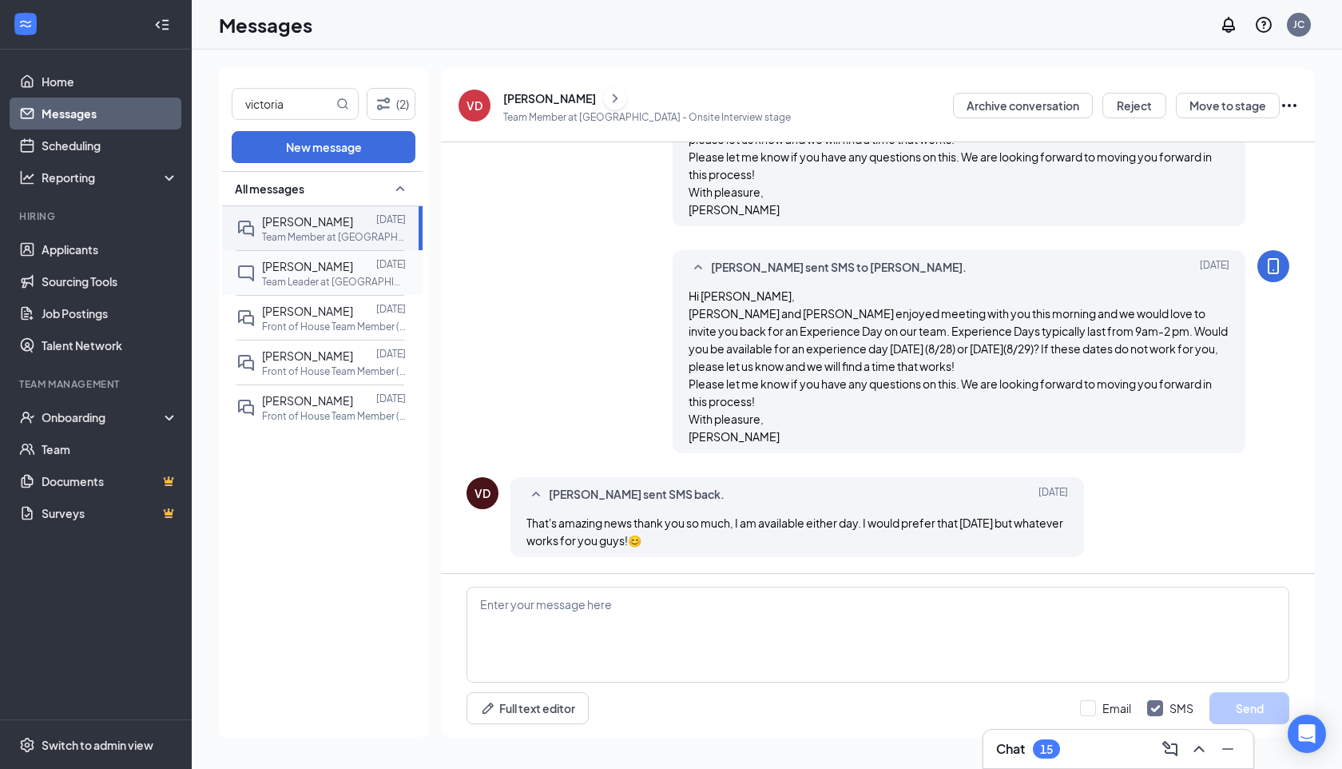
click at [316, 262] on span "Victoria Dolsman" at bounding box center [307, 266] width 91 height 14
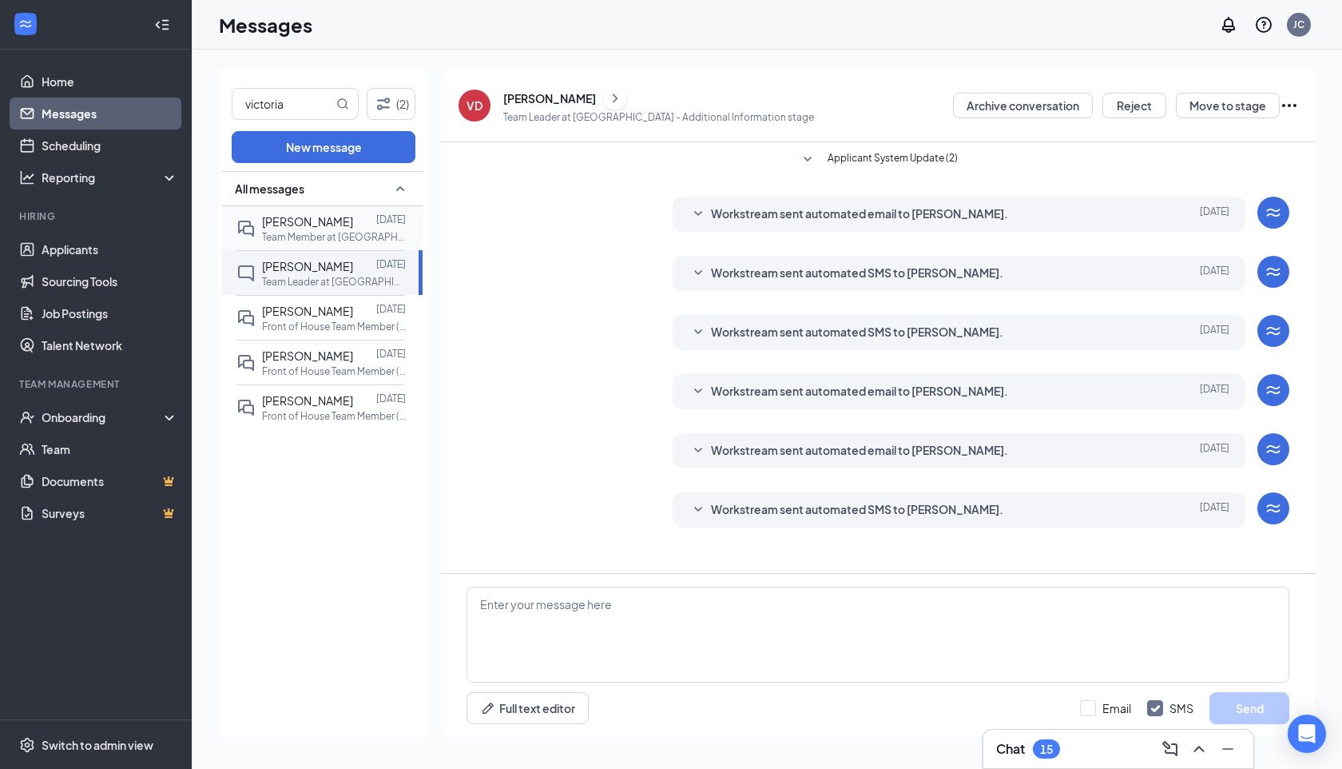
click at [328, 224] on span "Victoria Dolsman" at bounding box center [307, 221] width 91 height 14
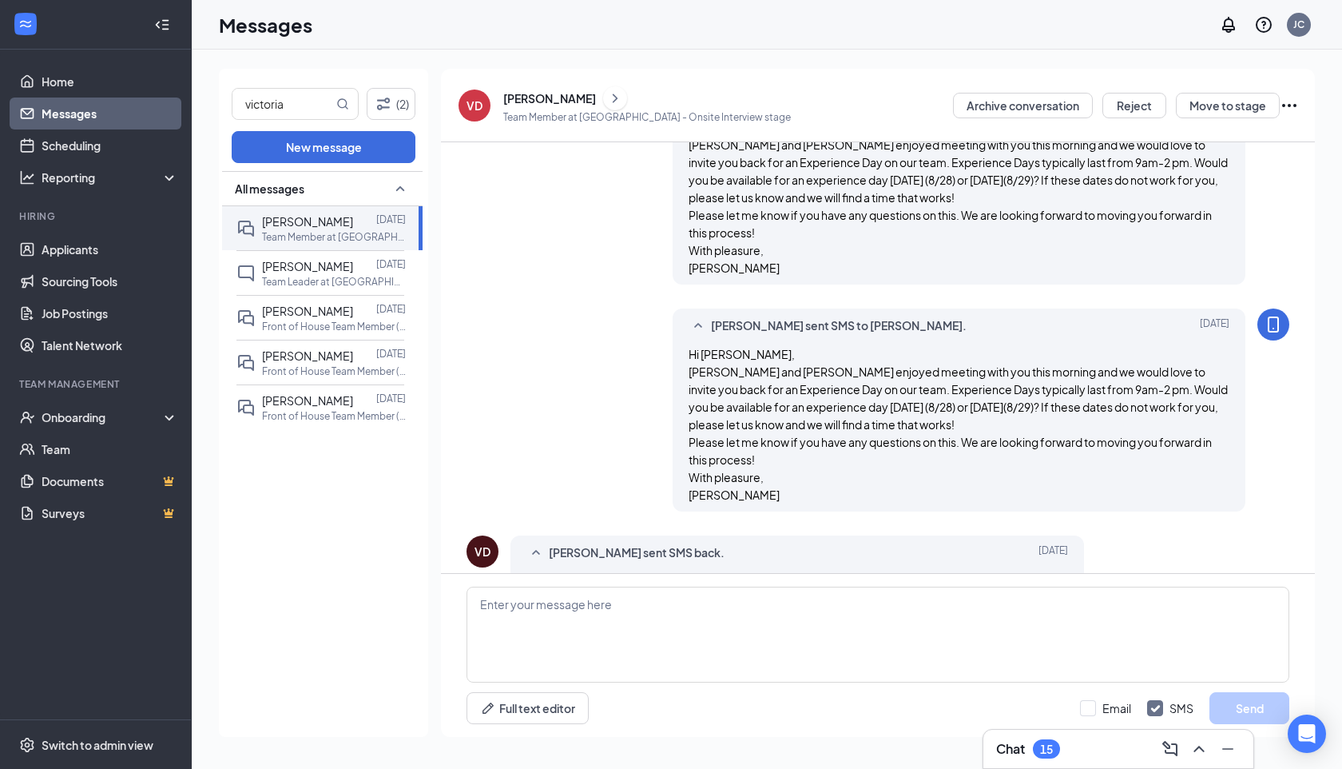
scroll to position [1028, 0]
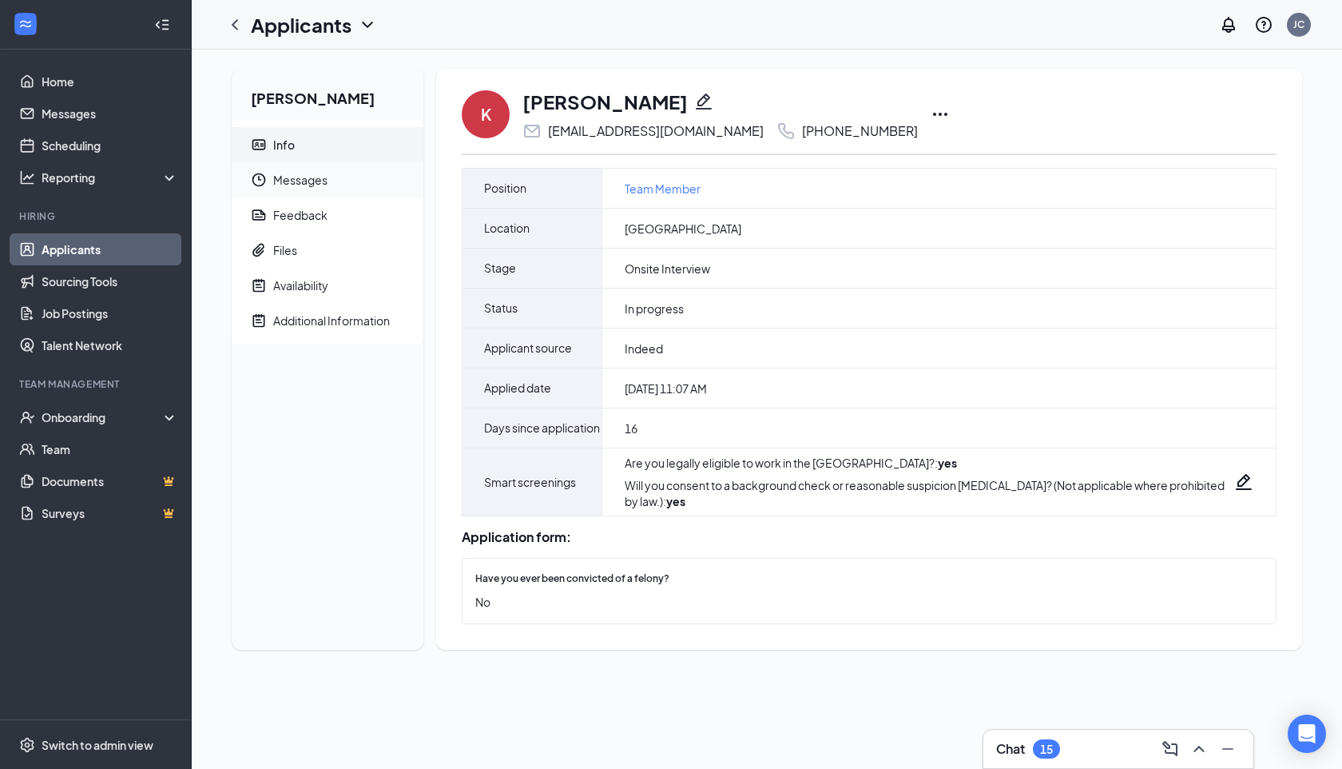
click at [328, 175] on span "Messages" at bounding box center [341, 179] width 137 height 35
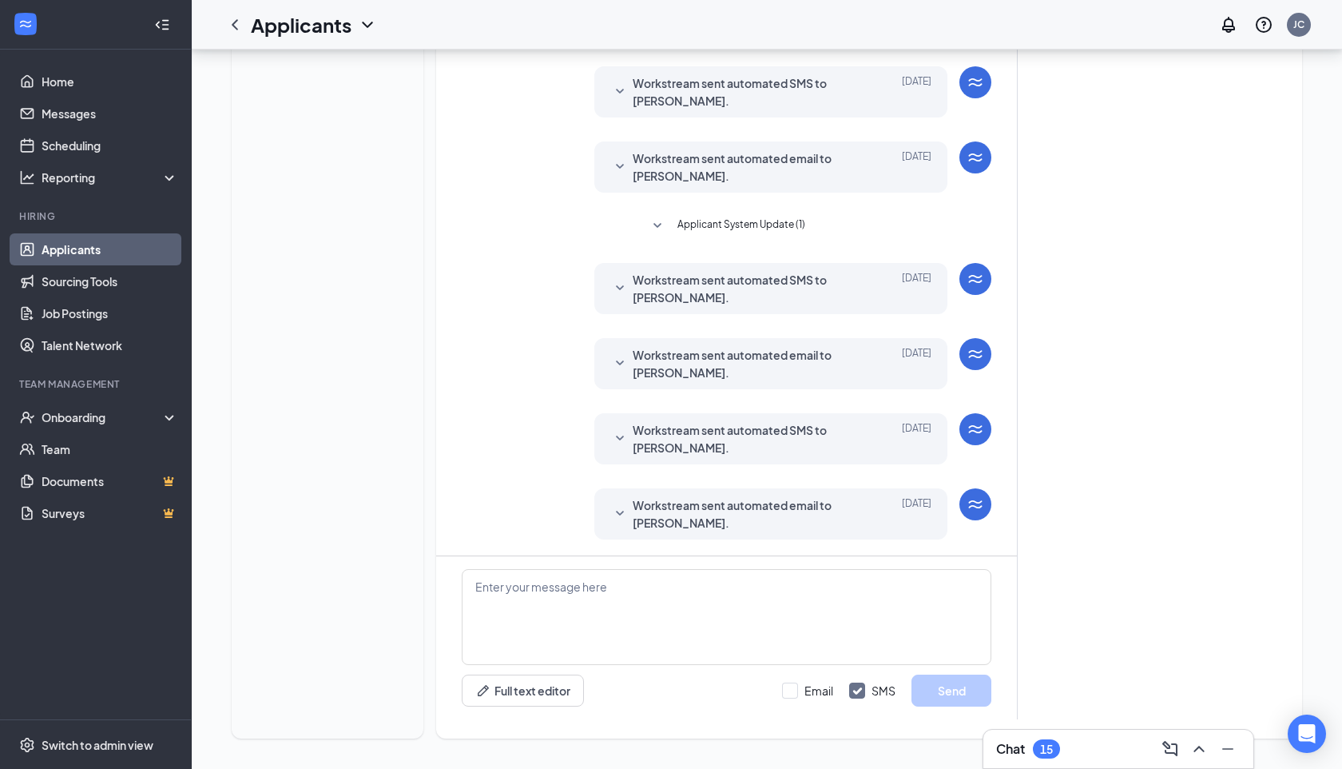
scroll to position [346, 0]
click at [660, 506] on span "Workstream sent automated email to [PERSON_NAME]." at bounding box center [746, 512] width 227 height 35
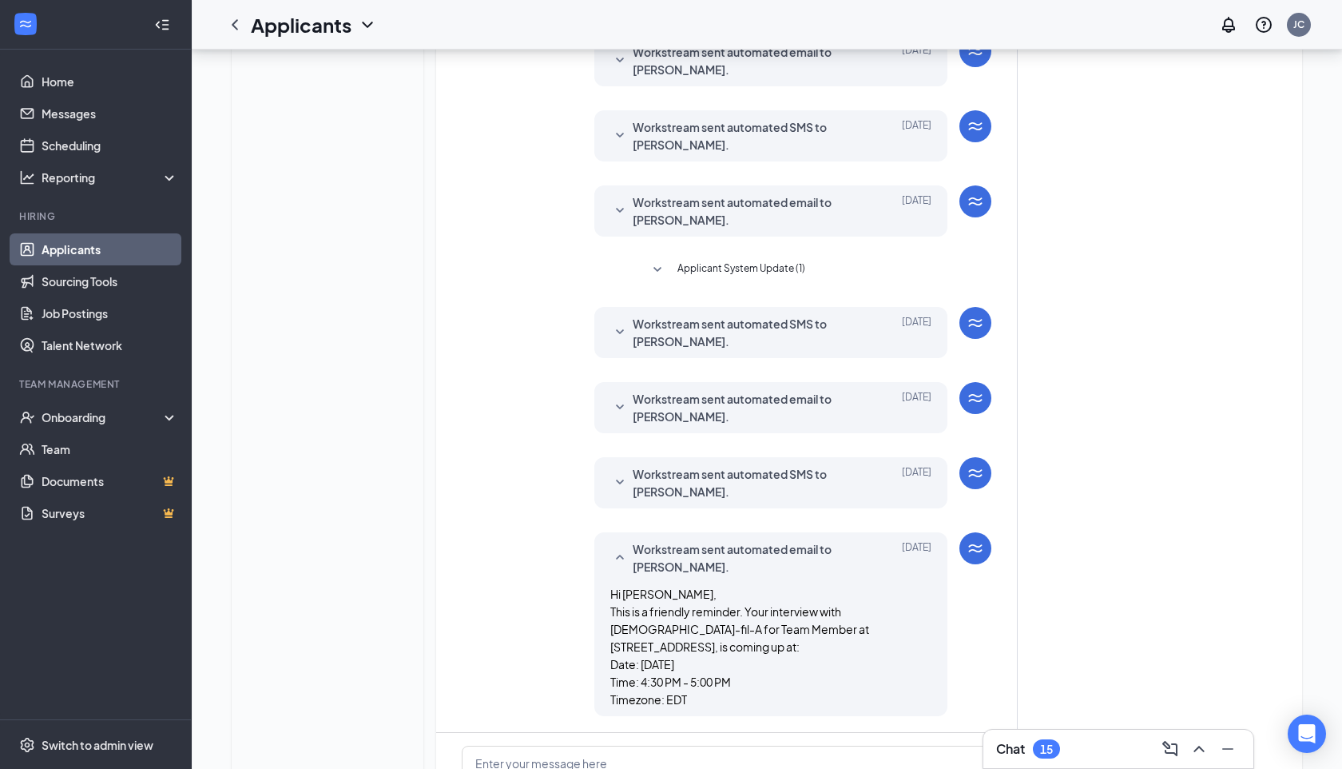
scroll to position [0, 0]
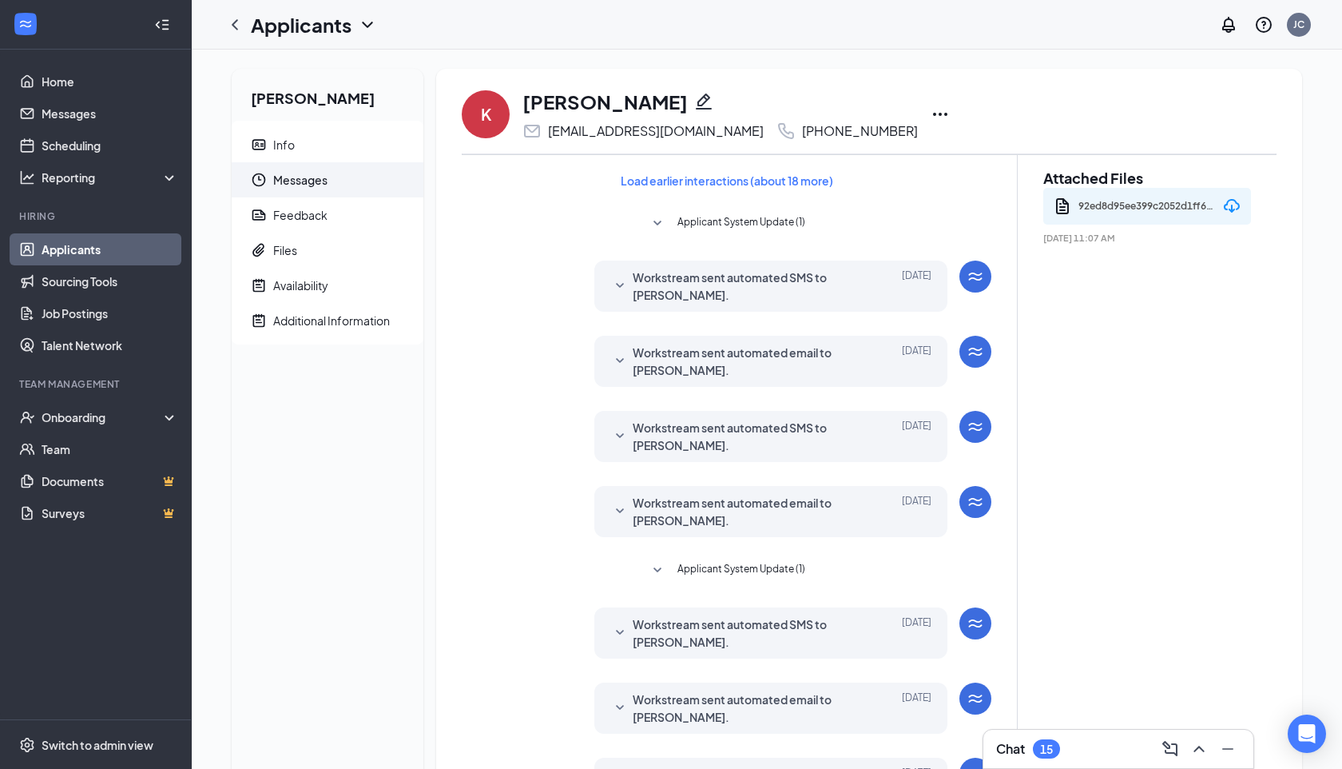
click at [882, 104] on div "K [PERSON_NAME] [EMAIL_ADDRESS][DOMAIN_NAME] [PHONE_NUMBER]" at bounding box center [869, 114] width 815 height 53
click at [933, 114] on icon "Ellipses" at bounding box center [940, 114] width 14 height 3
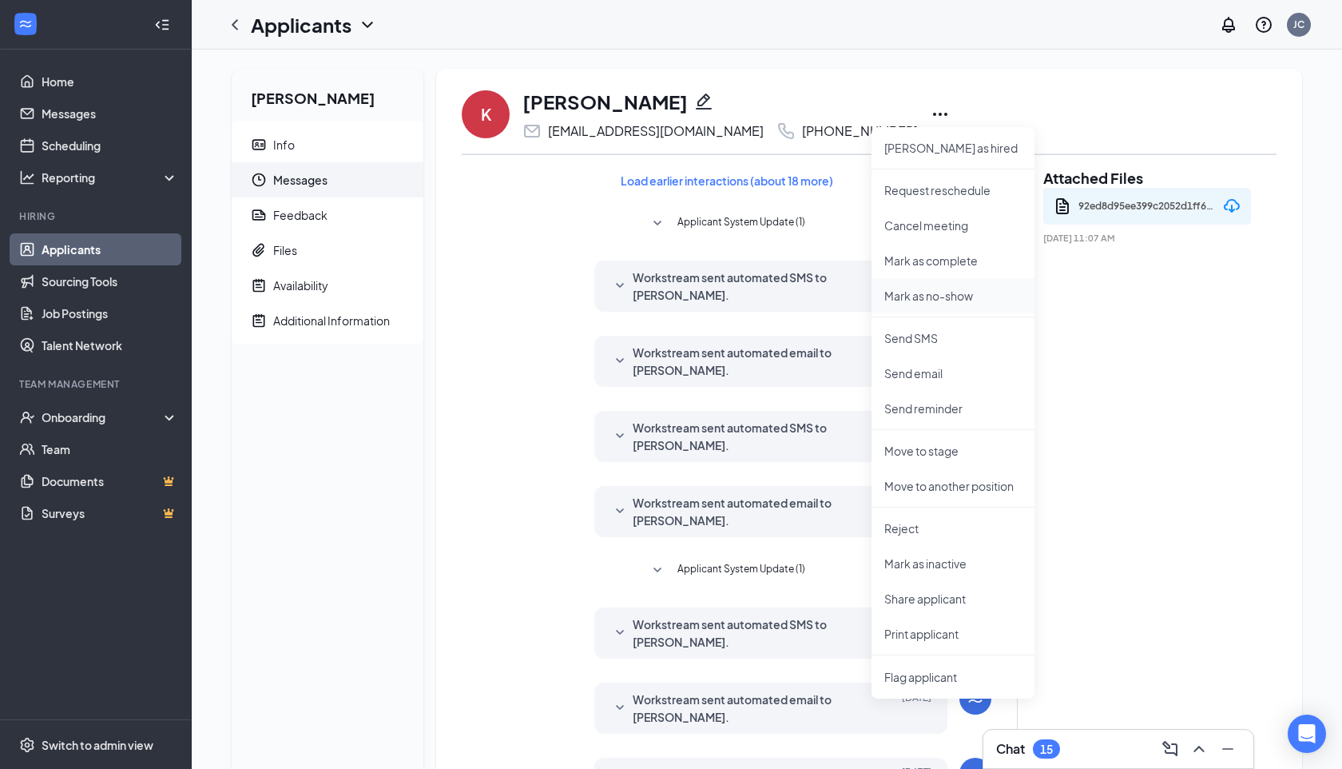
click at [928, 305] on li "Mark as no-show" at bounding box center [953, 295] width 163 height 35
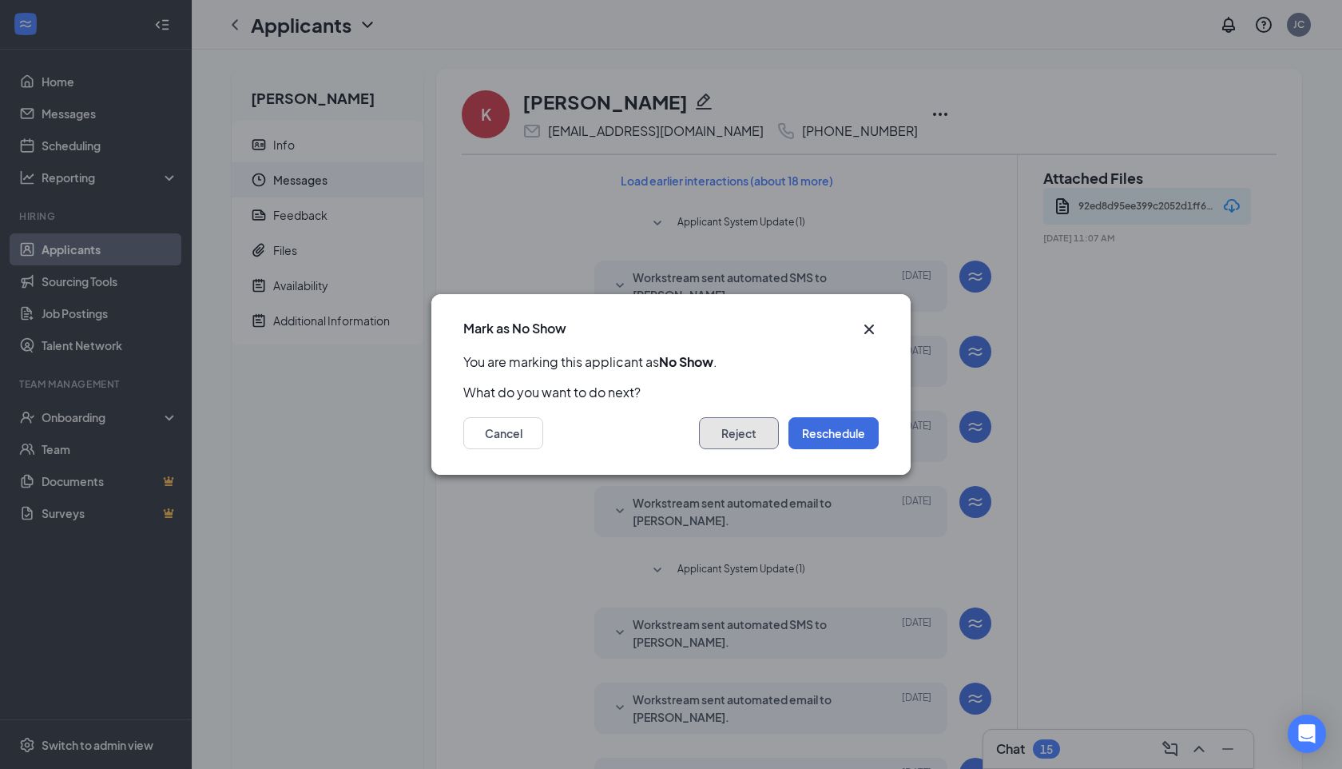
click at [729, 431] on button "Reject" at bounding box center [739, 433] width 80 height 32
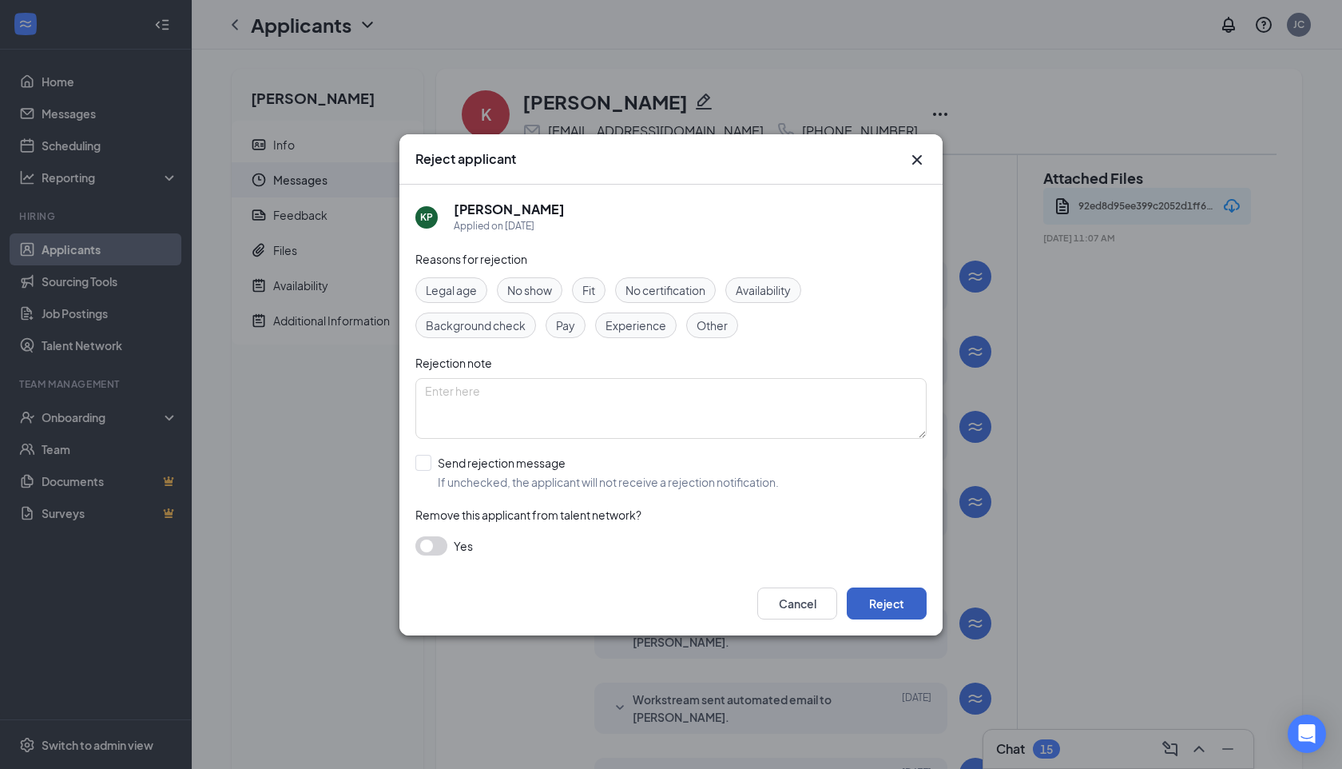
click at [880, 611] on button "Reject" at bounding box center [887, 603] width 80 height 32
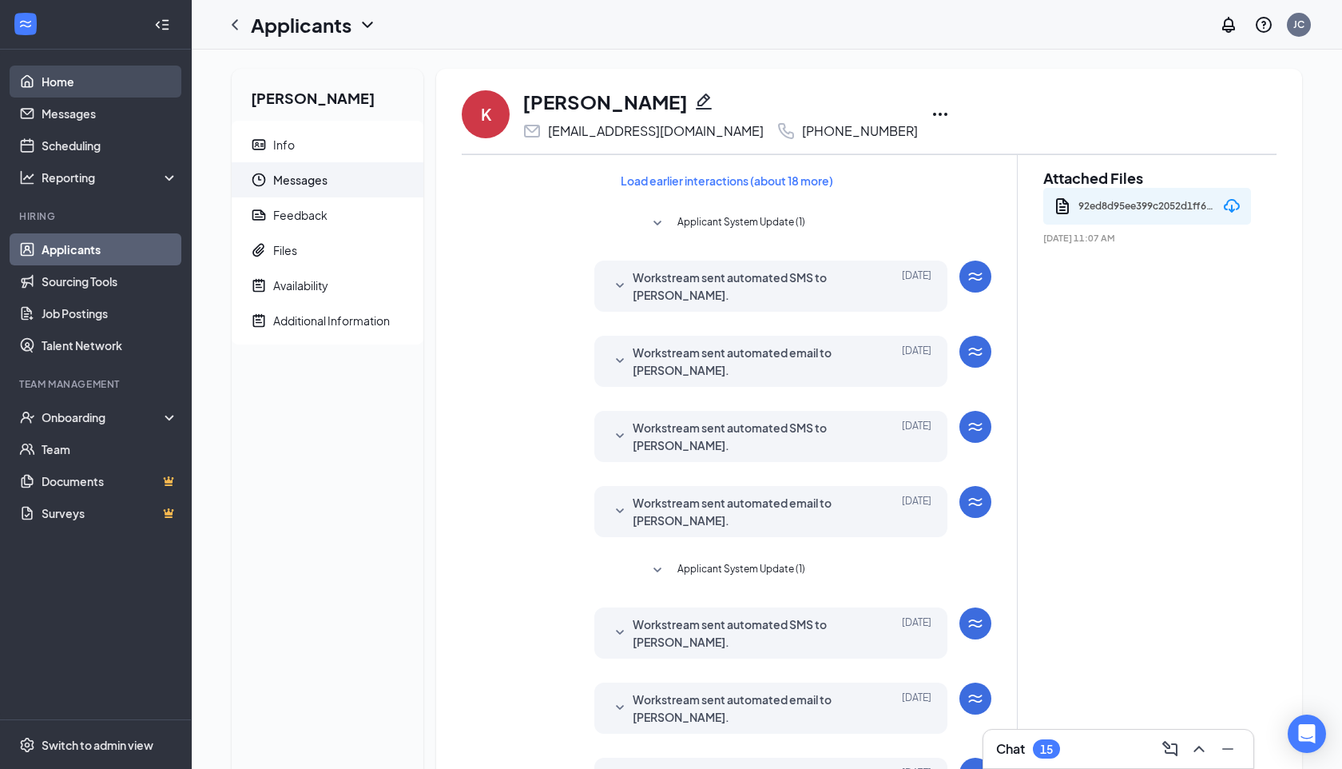
click at [118, 83] on link "Home" at bounding box center [110, 82] width 137 height 32
